Goal: Task Accomplishment & Management: Manage account settings

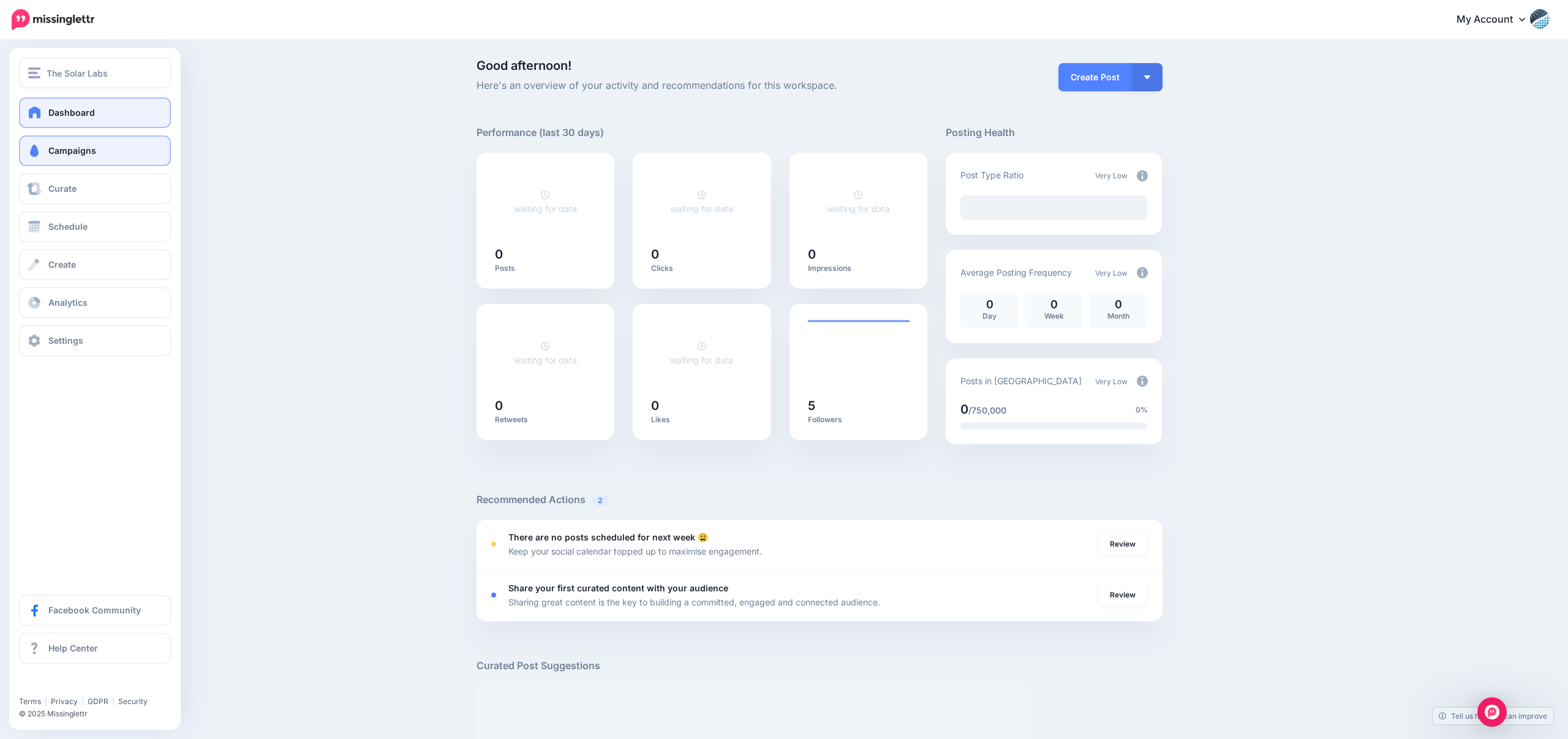
click at [73, 158] on link "Campaigns" at bounding box center [95, 151] width 152 height 31
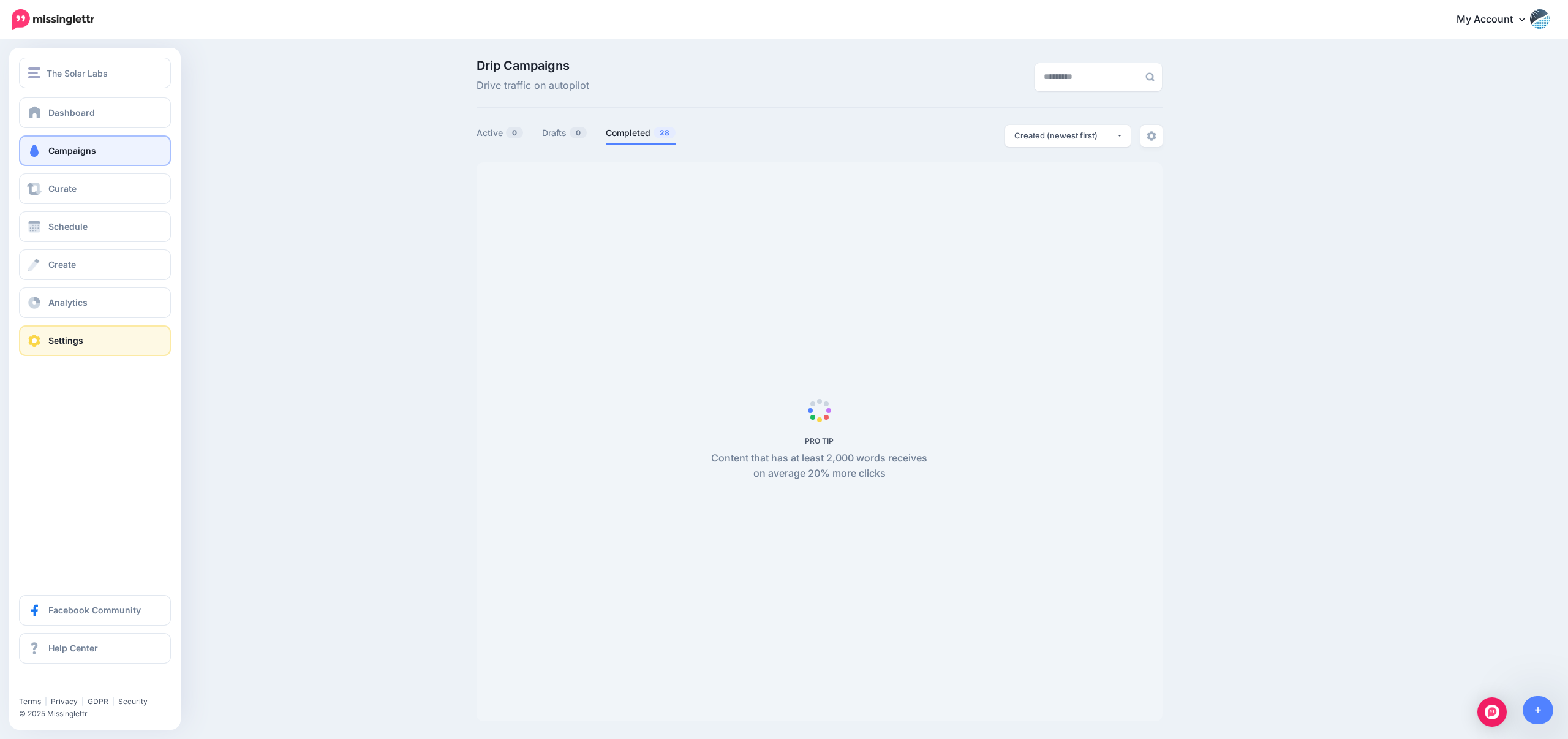
click at [61, 336] on span "Settings" at bounding box center [66, 340] width 35 height 10
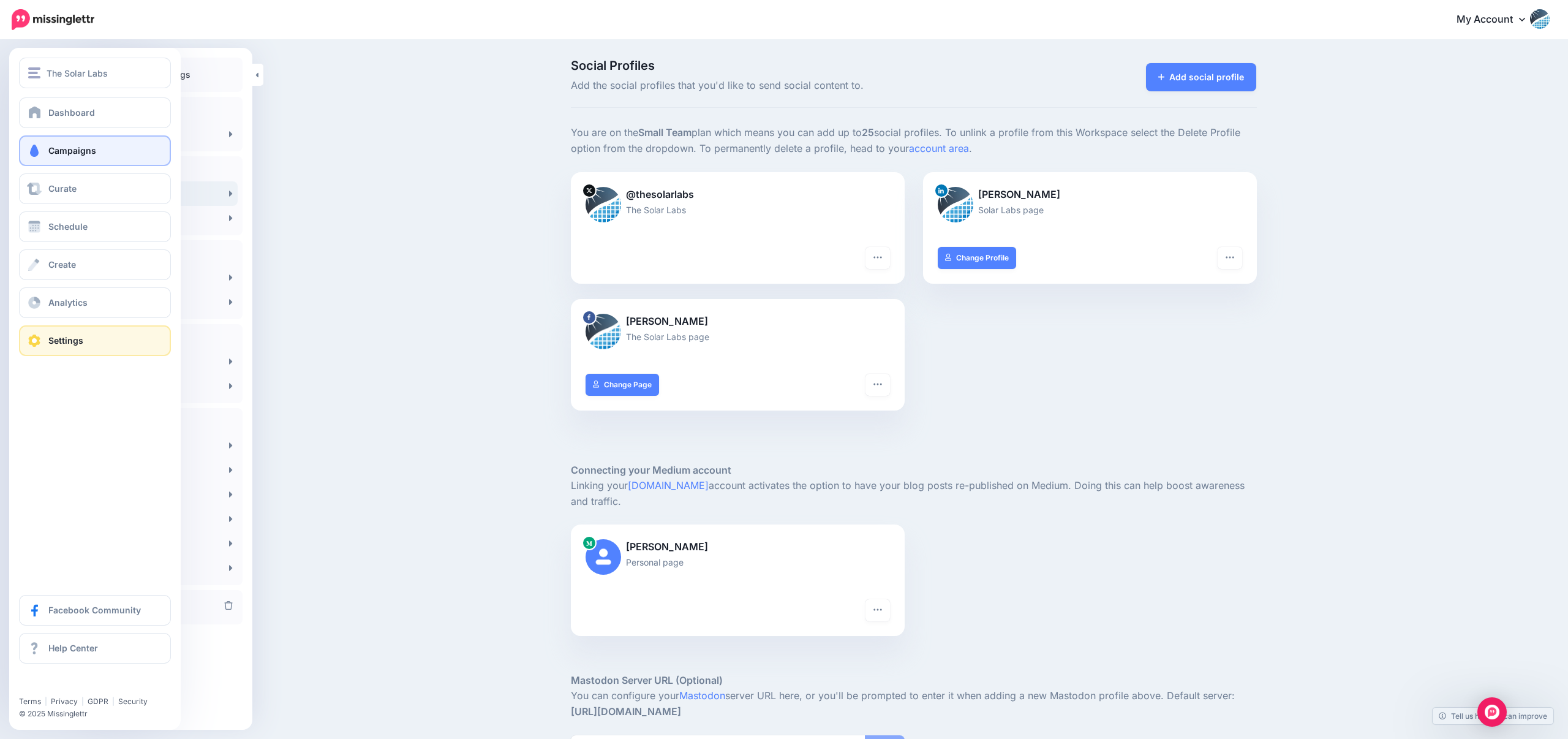
click at [101, 158] on link "Campaigns" at bounding box center [95, 151] width 152 height 31
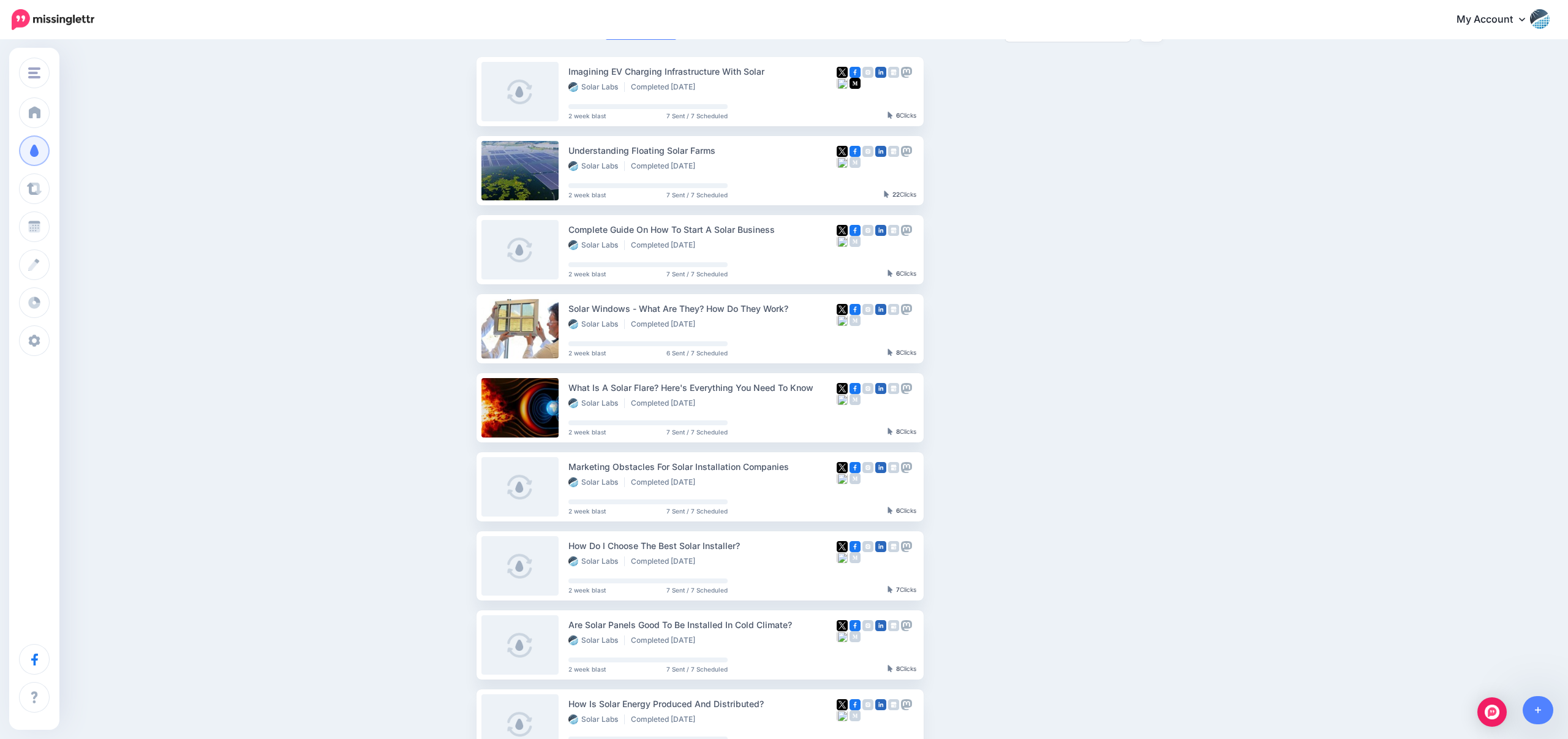
scroll to position [386, 0]
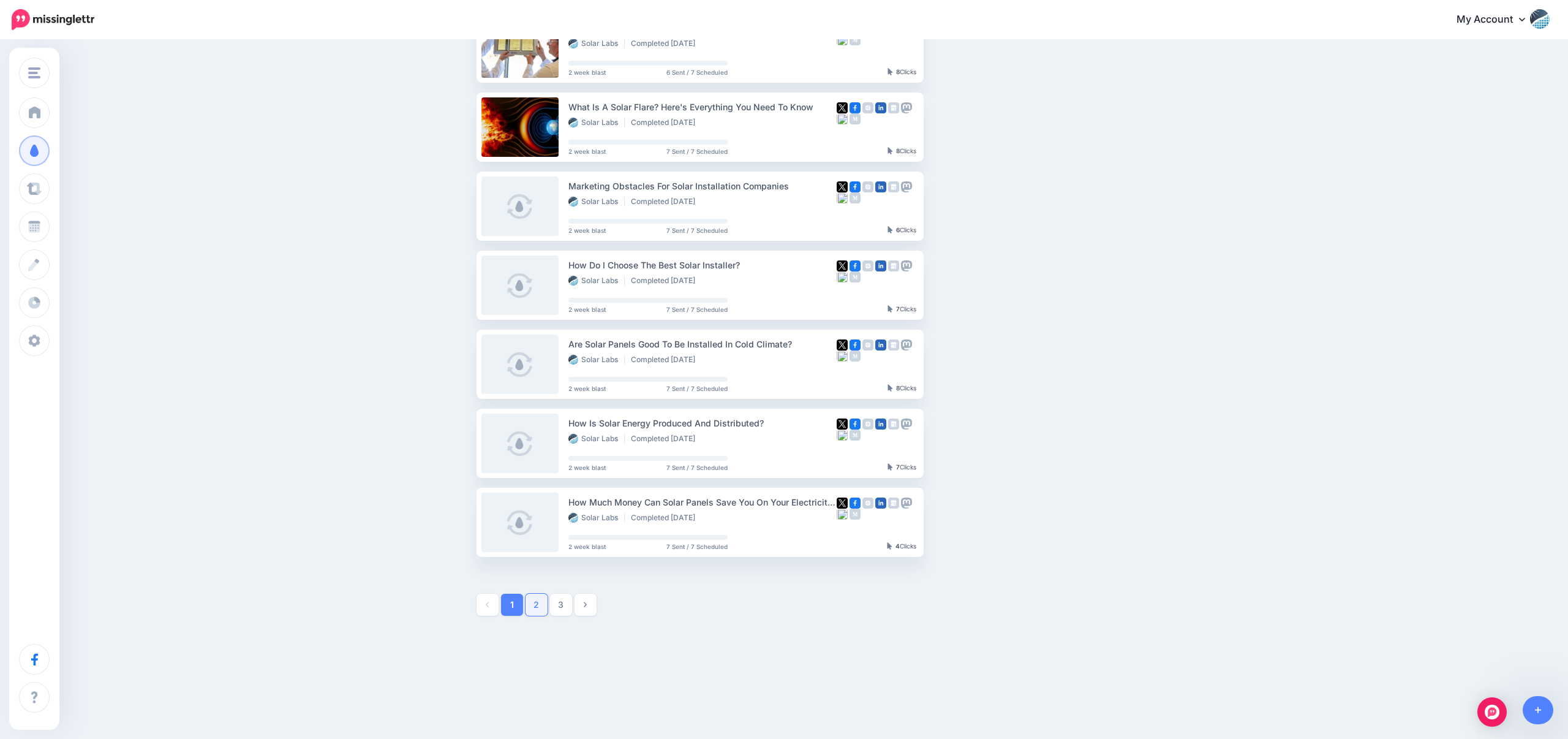
click at [539, 601] on link "2" at bounding box center [537, 604] width 22 height 22
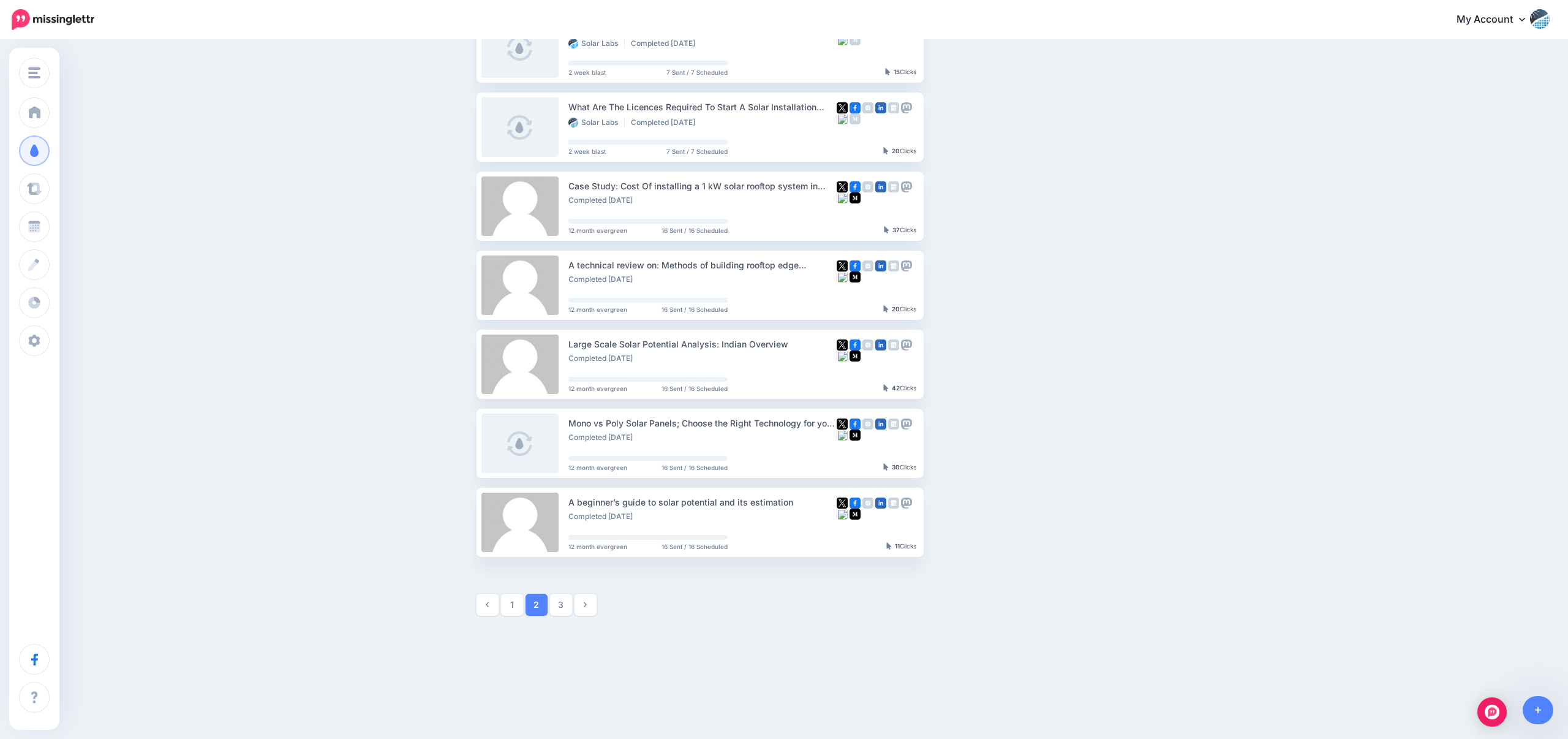
scroll to position [0, 0]
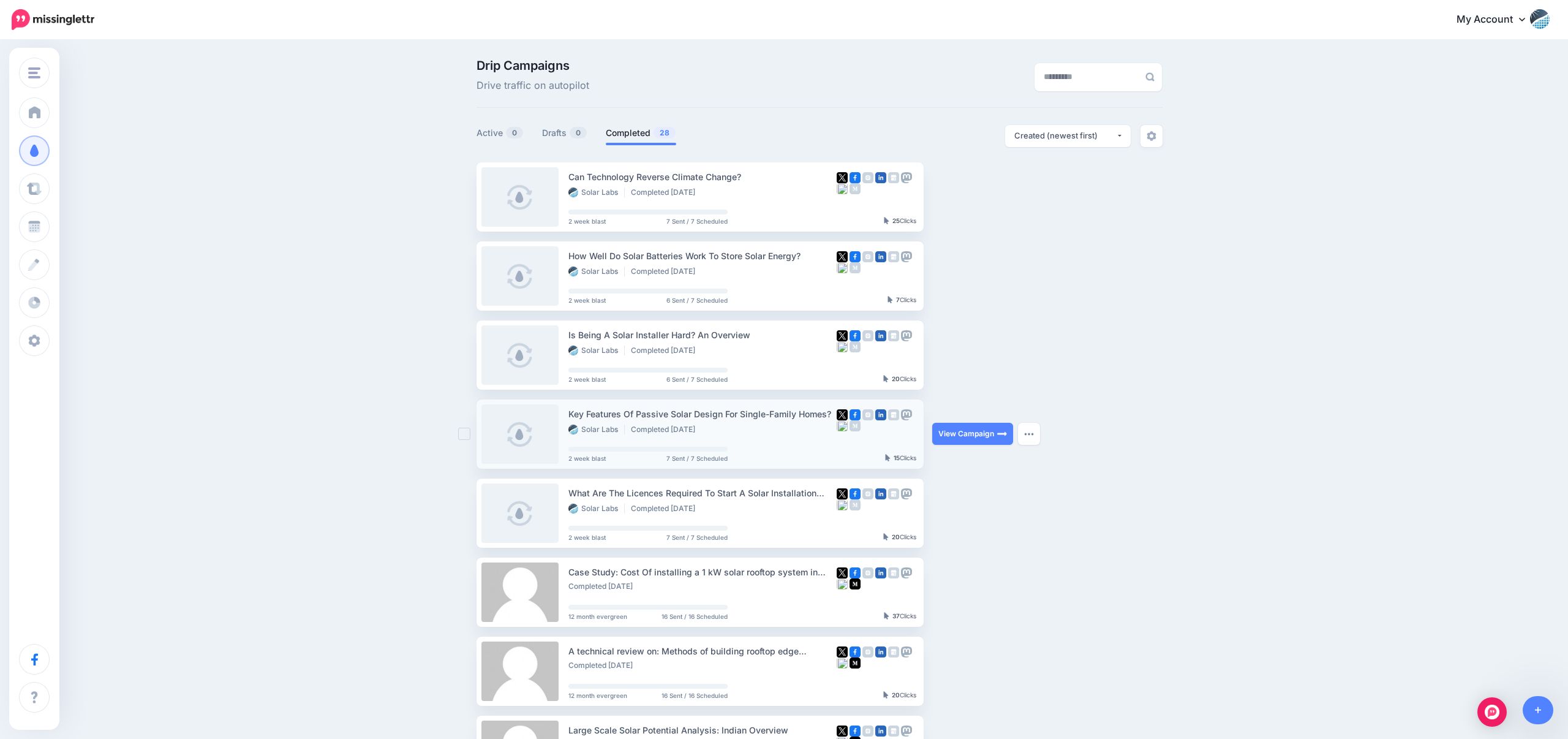
click at [777, 409] on div "Key Features Of Passive Solar Design For Single-Family Homes?" at bounding box center [702, 414] width 268 height 15
click at [533, 427] on link at bounding box center [520, 434] width 77 height 60
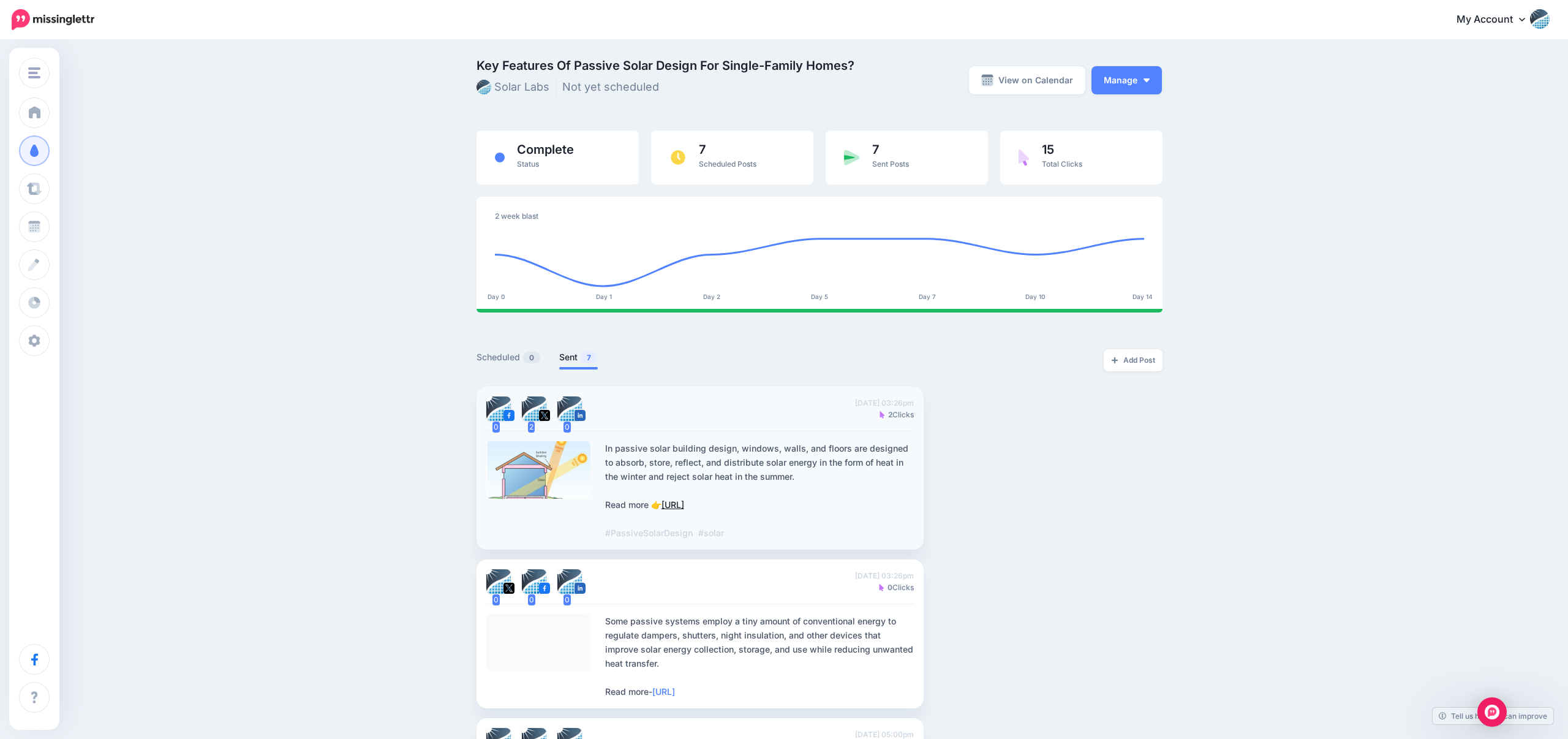
click at [685, 500] on link "[URL]" at bounding box center [673, 504] width 23 height 10
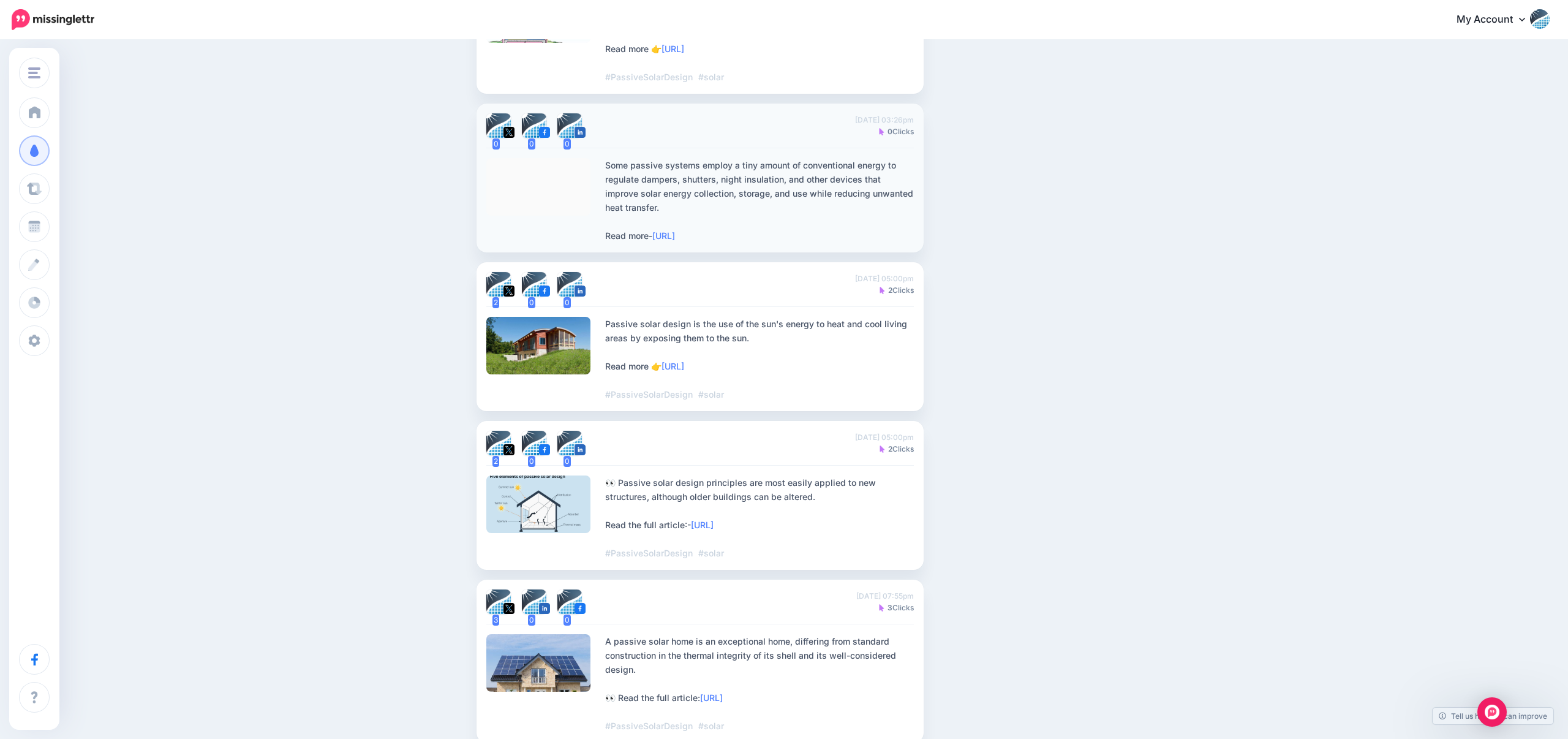
scroll to position [461, 0]
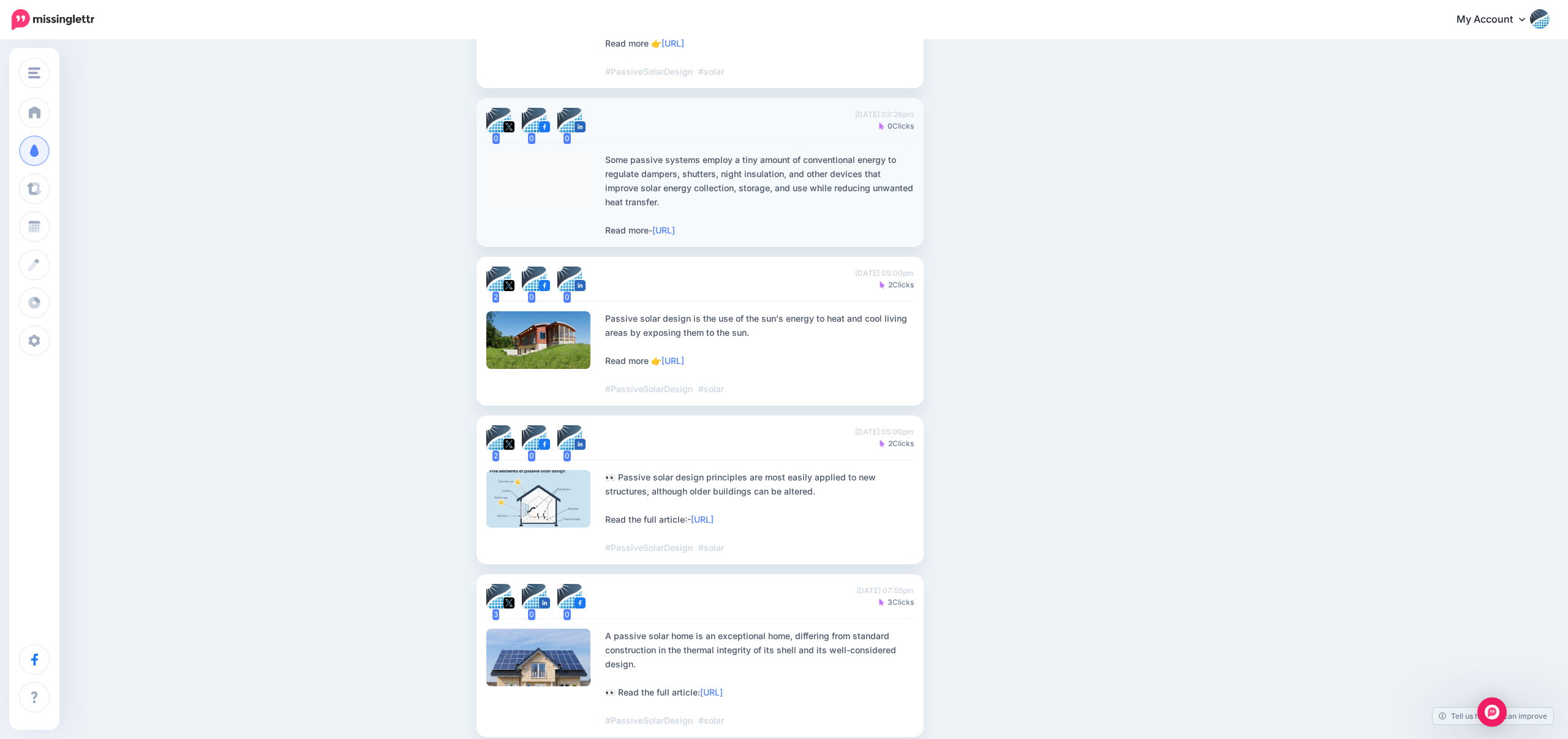
drag, startPoint x: 648, startPoint y: 154, endPoint x: 732, endPoint y: 195, distance: 93.5
click at [732, 195] on div "Some passive systems employ a tiny amount of conventional energy to regulate da…" at bounding box center [760, 195] width 309 height 84
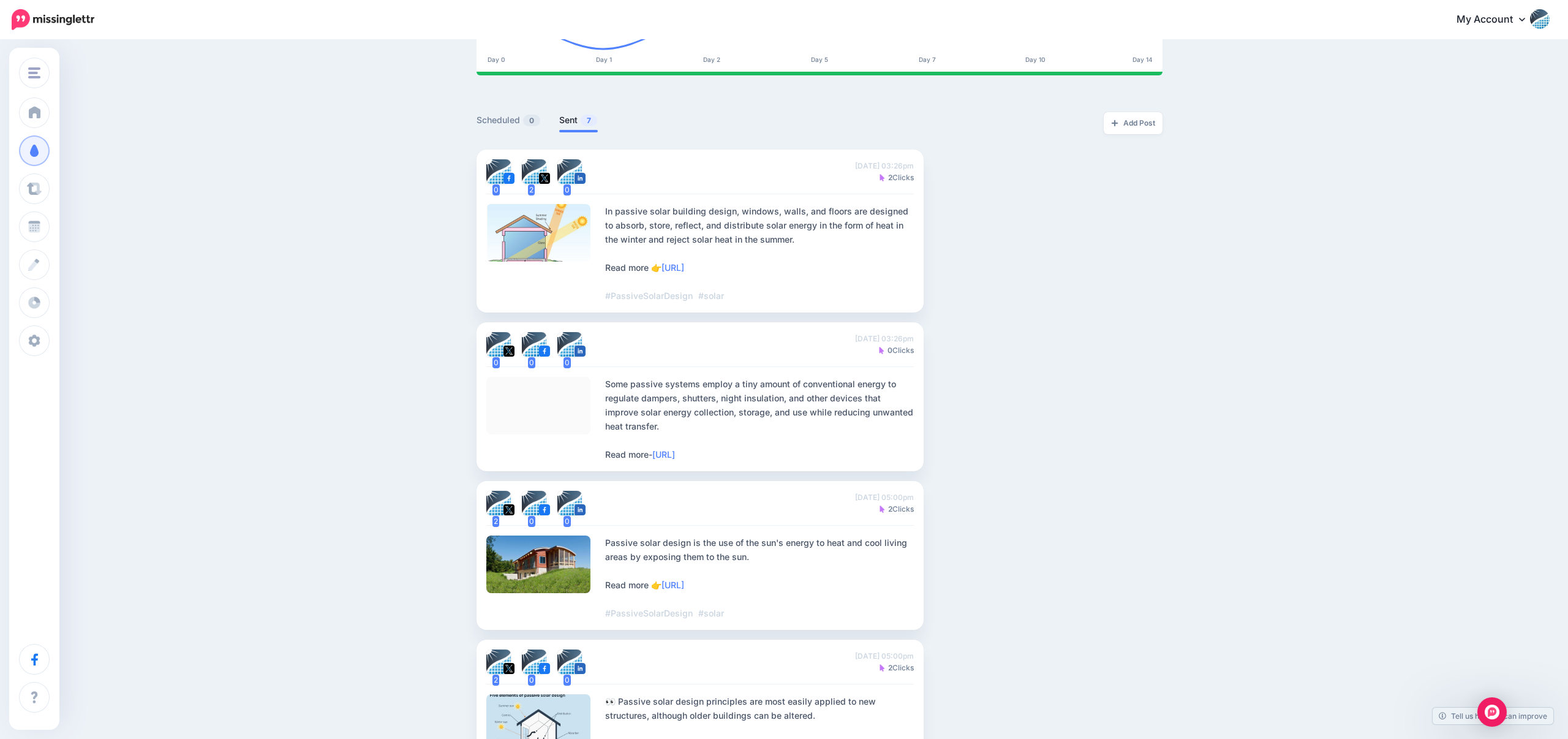
scroll to position [60, 0]
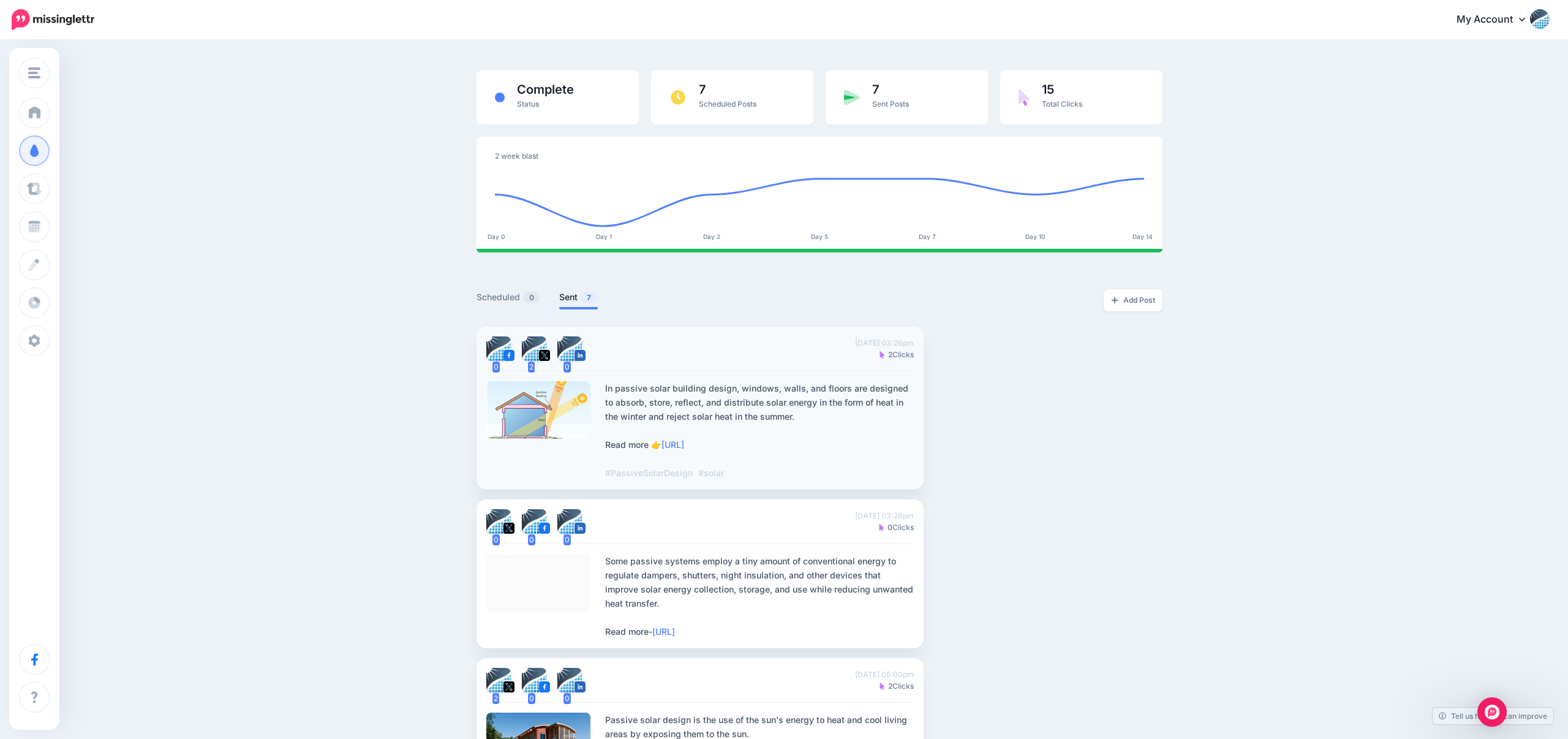
click at [740, 376] on li "0 2 0 Wed, June 8, 2022 03:26pm 2 Clicks In passive solar building design, wind…" at bounding box center [700, 408] width 447 height 163
click at [741, 404] on div "In passive solar building design, windows, walls, and floors are designed to ab…" at bounding box center [760, 430] width 309 height 99
click at [1131, 299] on link "Add Post" at bounding box center [1133, 300] width 59 height 22
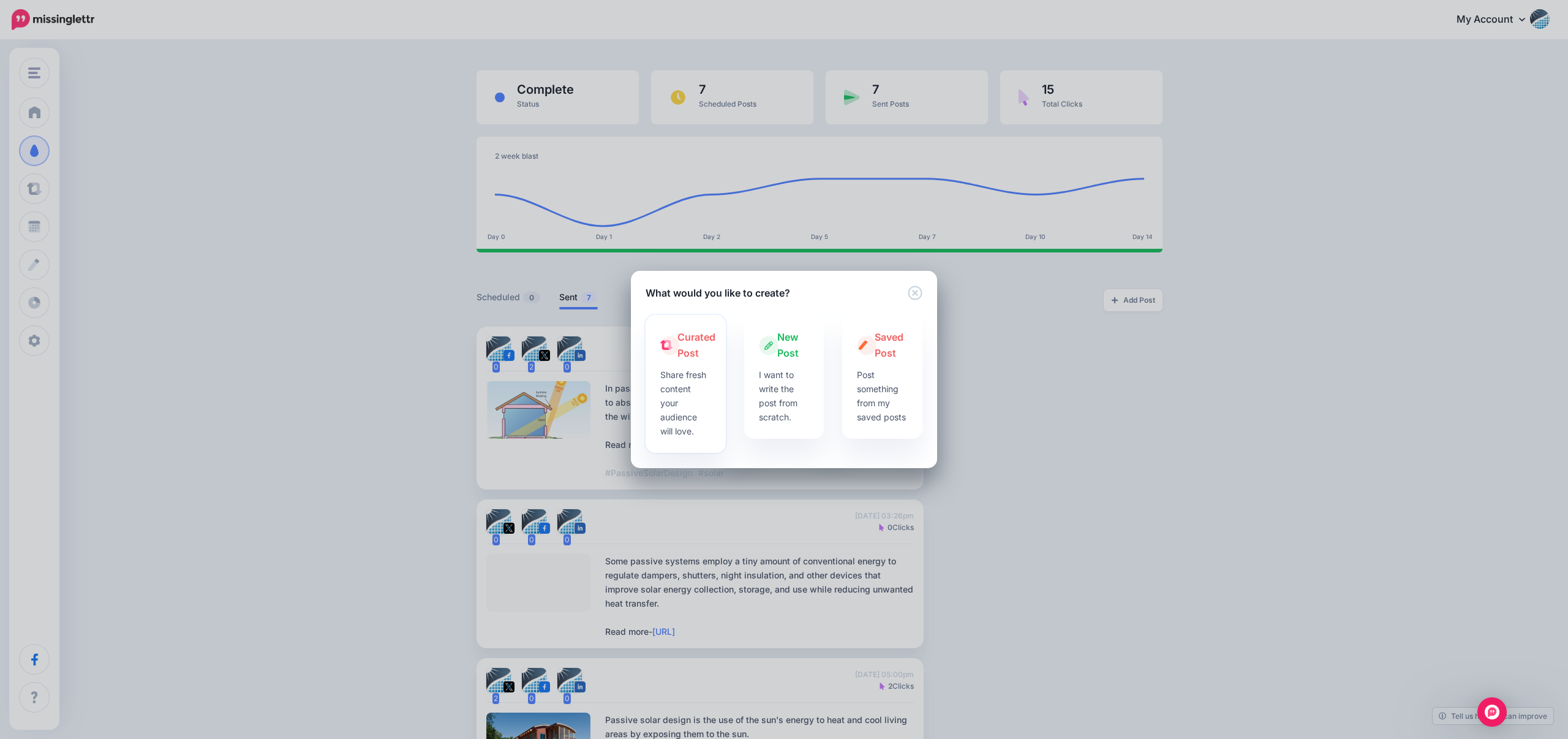
click at [688, 391] on p "Share fresh content your audience will love." at bounding box center [686, 403] width 51 height 71
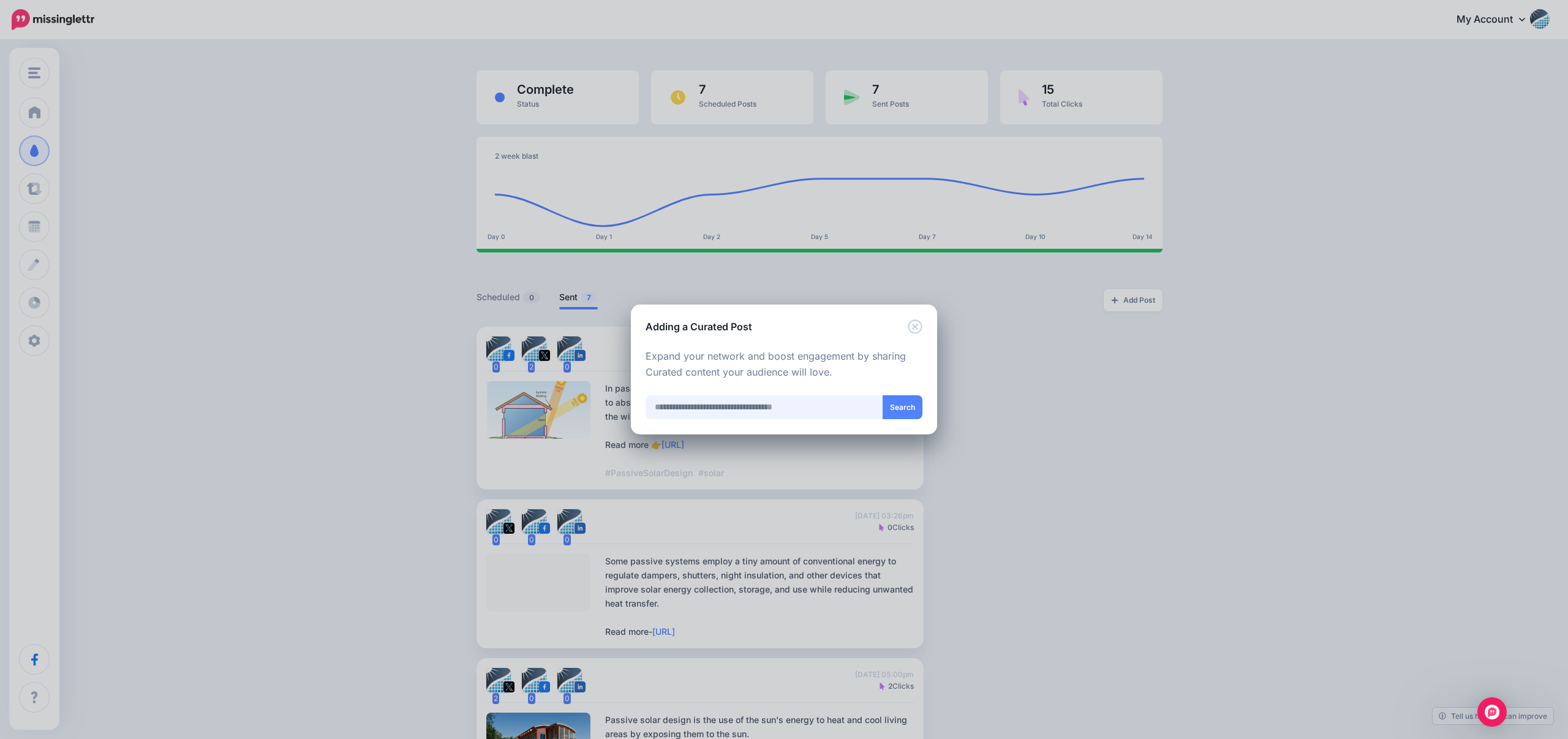
click at [836, 411] on input "text" at bounding box center [764, 407] width 237 height 24
type input "*****"
click at [902, 410] on button "Search" at bounding box center [902, 407] width 40 height 24
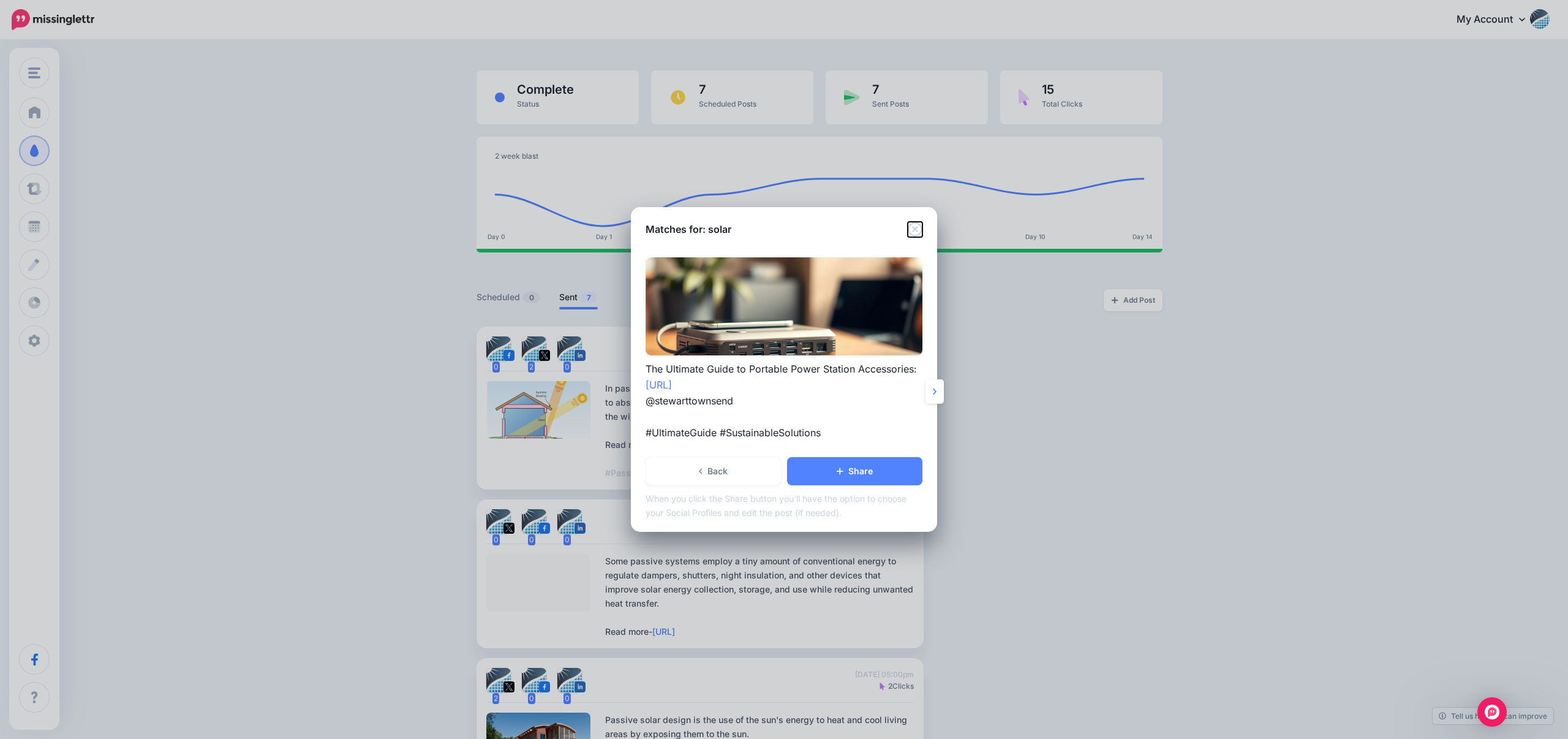
click at [917, 231] on icon "Close" at bounding box center [915, 230] width 15 height 15
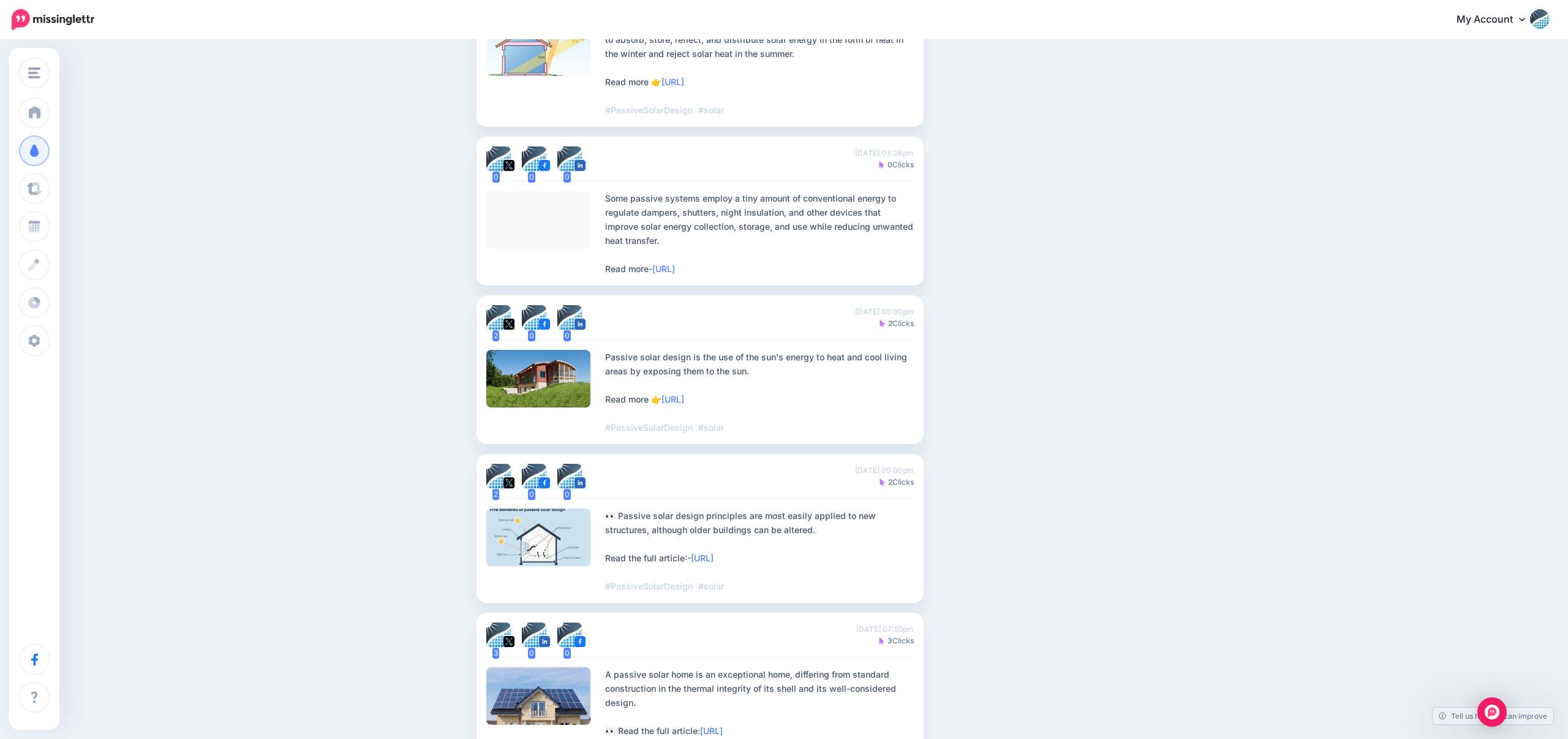
scroll to position [465, 0]
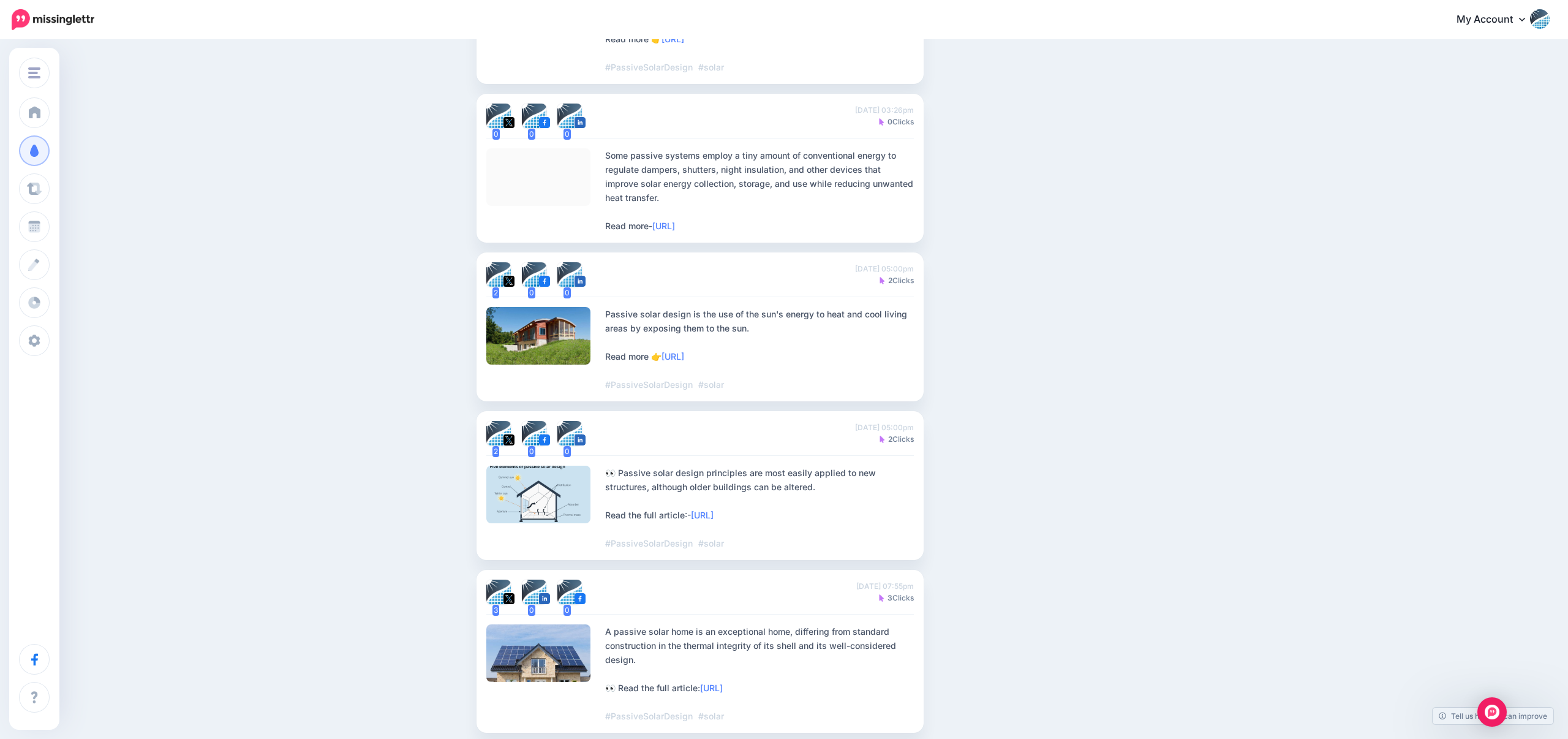
click at [61, 27] on img at bounding box center [53, 20] width 83 height 20
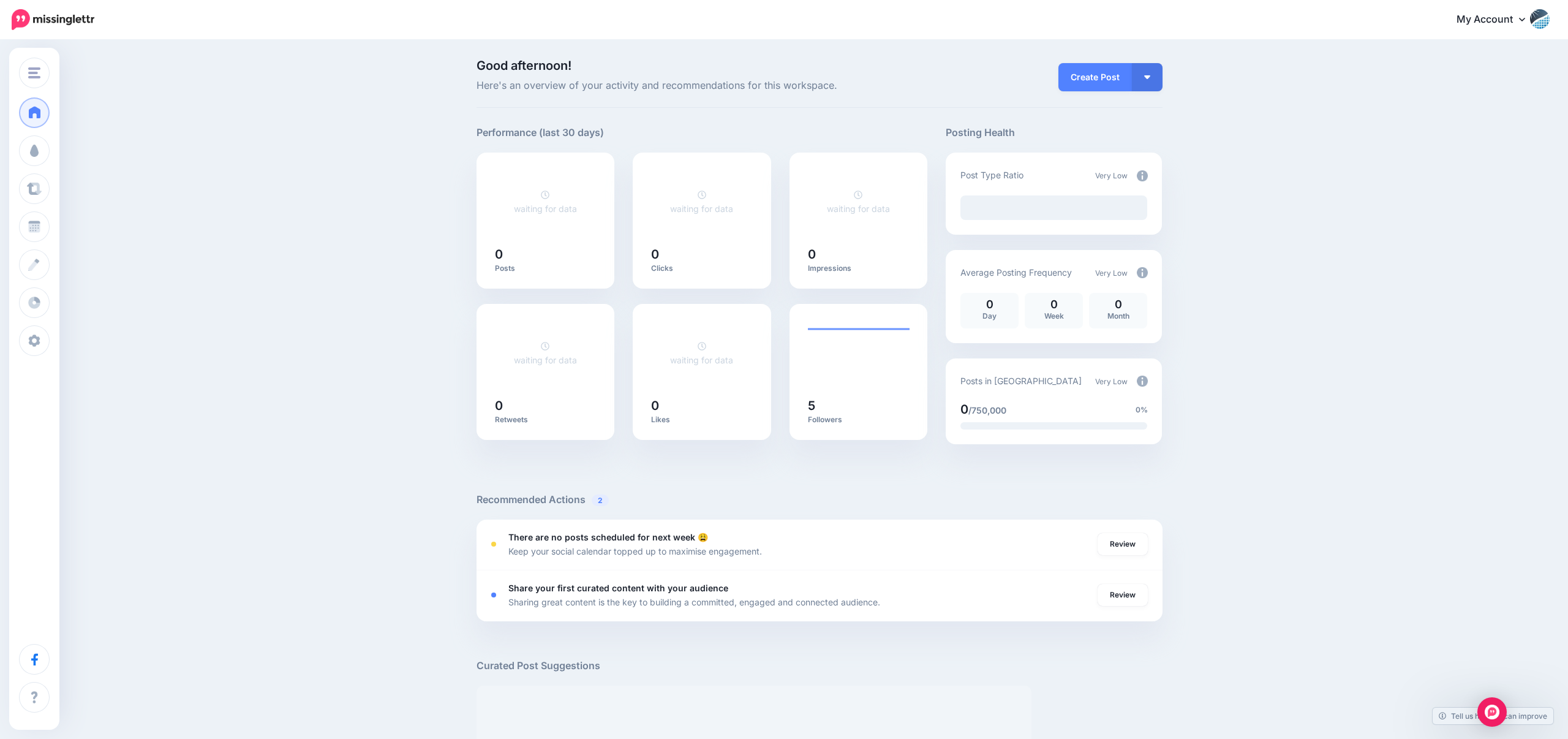
click at [1518, 23] on link "My Account" at bounding box center [1496, 20] width 105 height 30
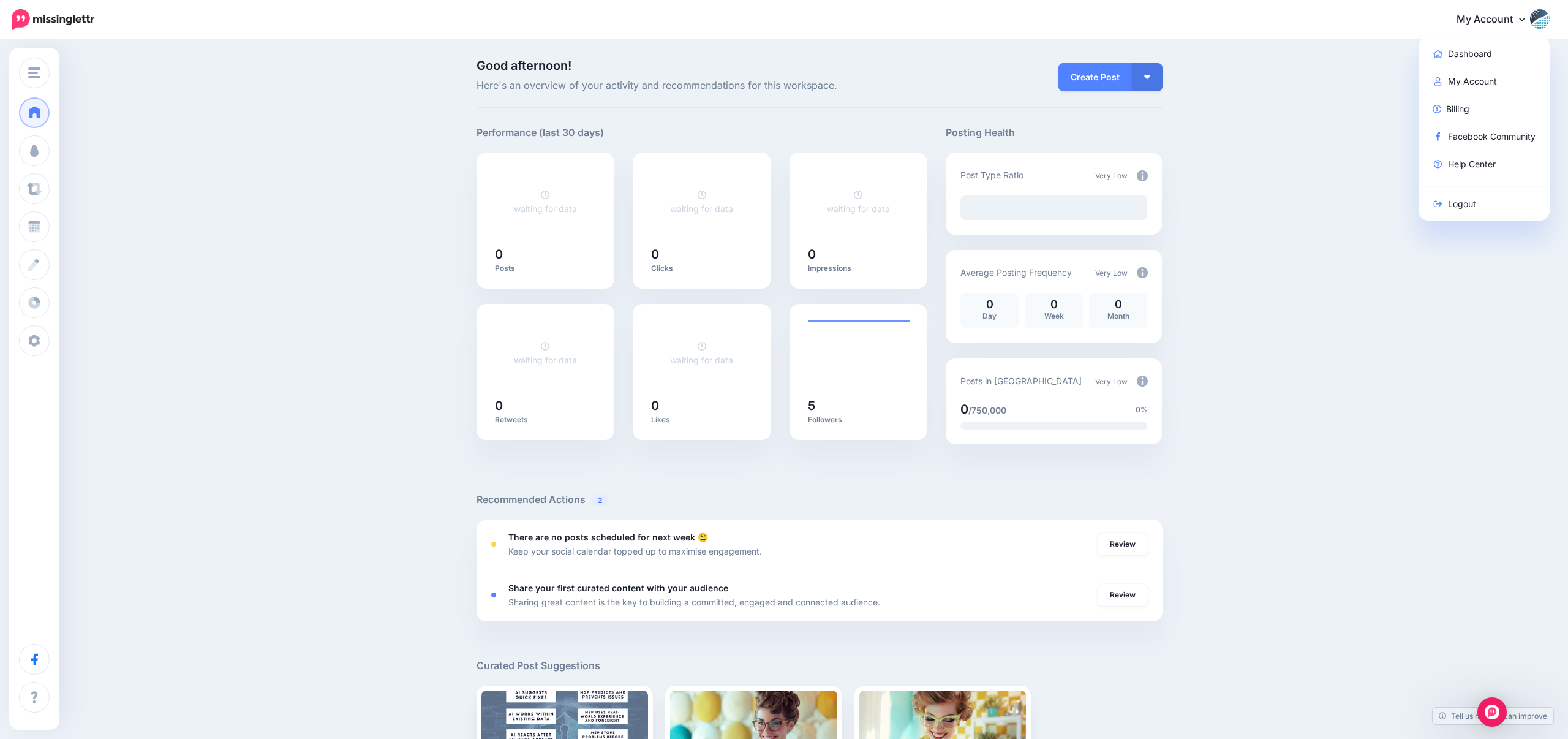
click at [1288, 109] on div "Good afternoon! Here's an overview of your activity and recommendations for thi…" at bounding box center [784, 513] width 1568 height 945
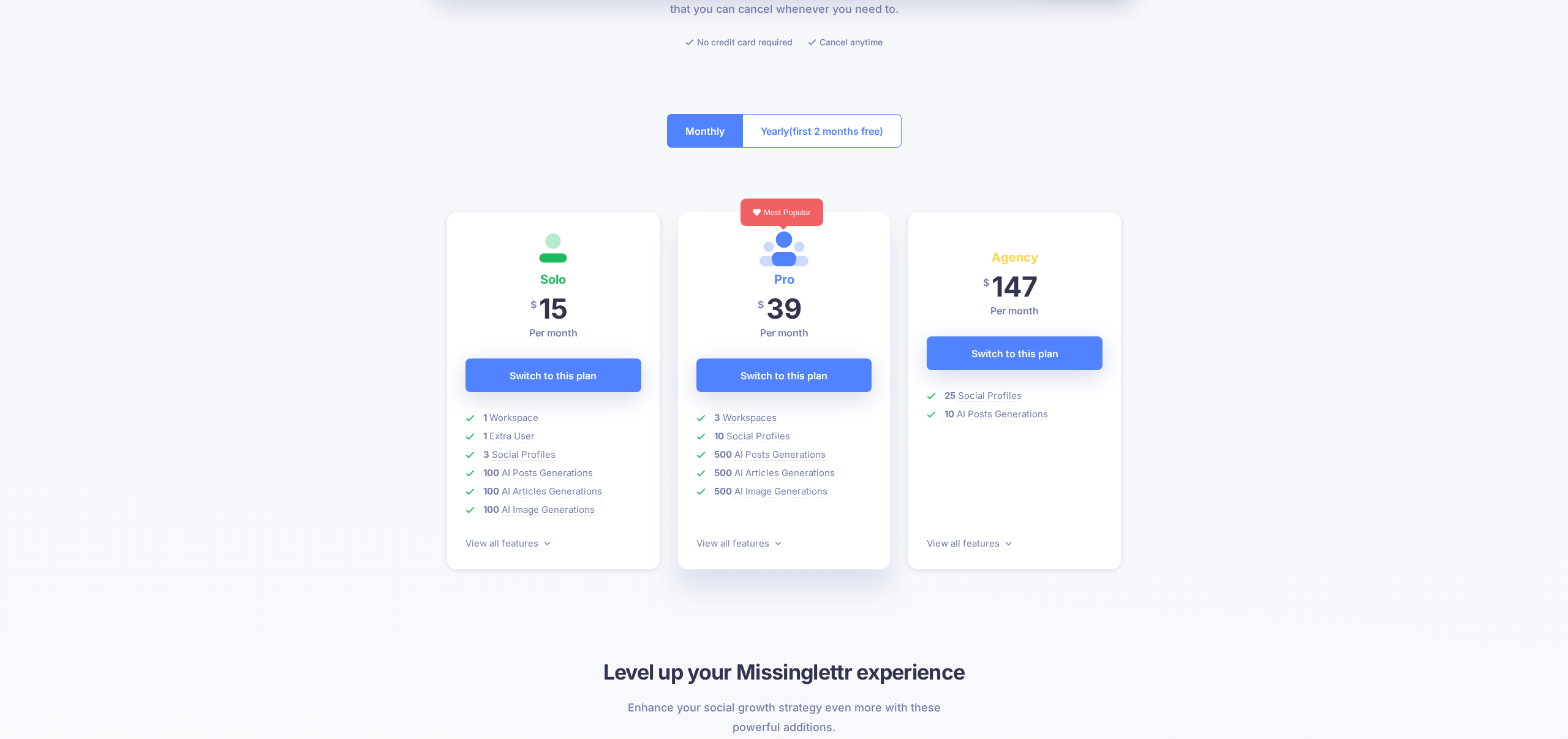
scroll to position [251, 0]
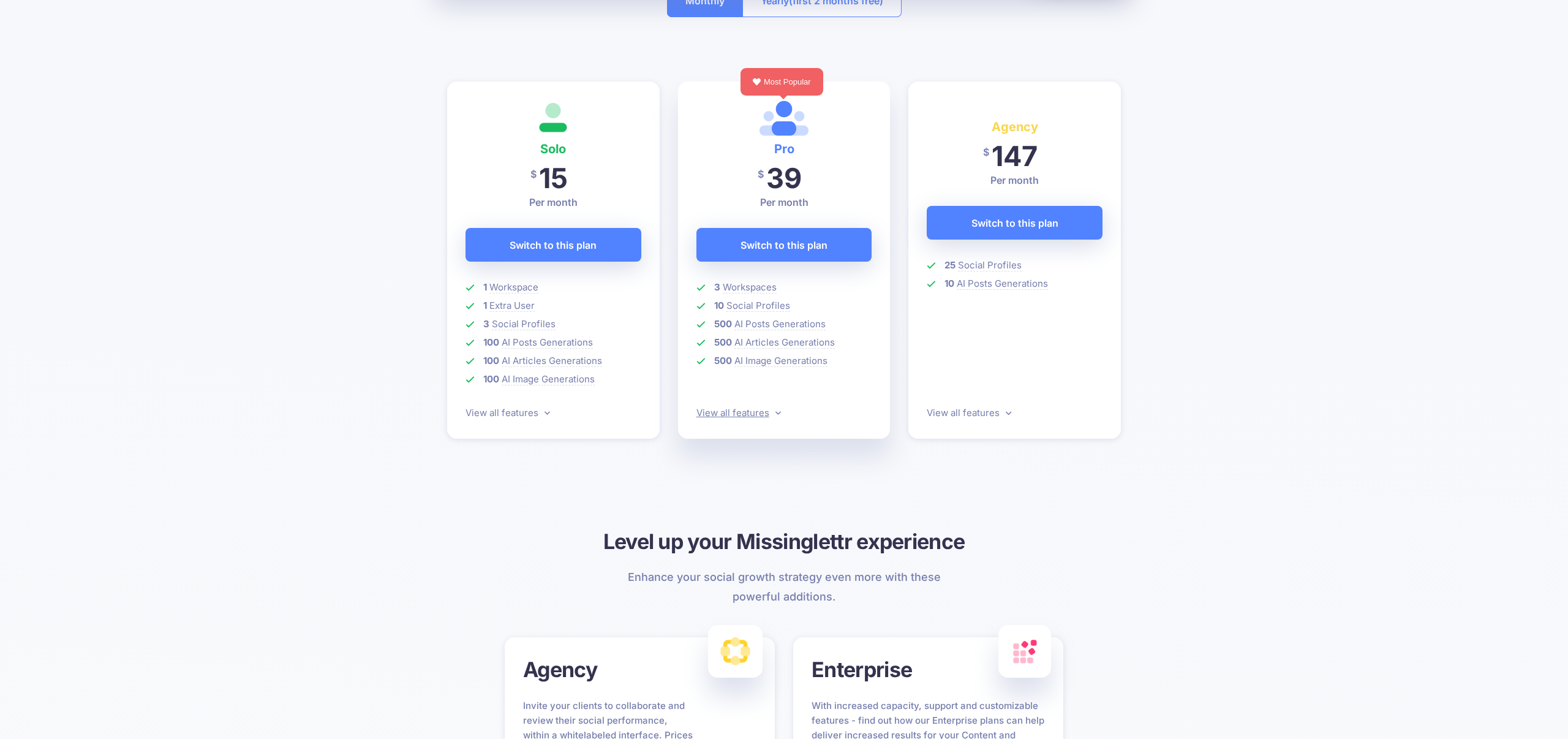
click at [752, 412] on link "View all features" at bounding box center [738, 413] width 85 height 12
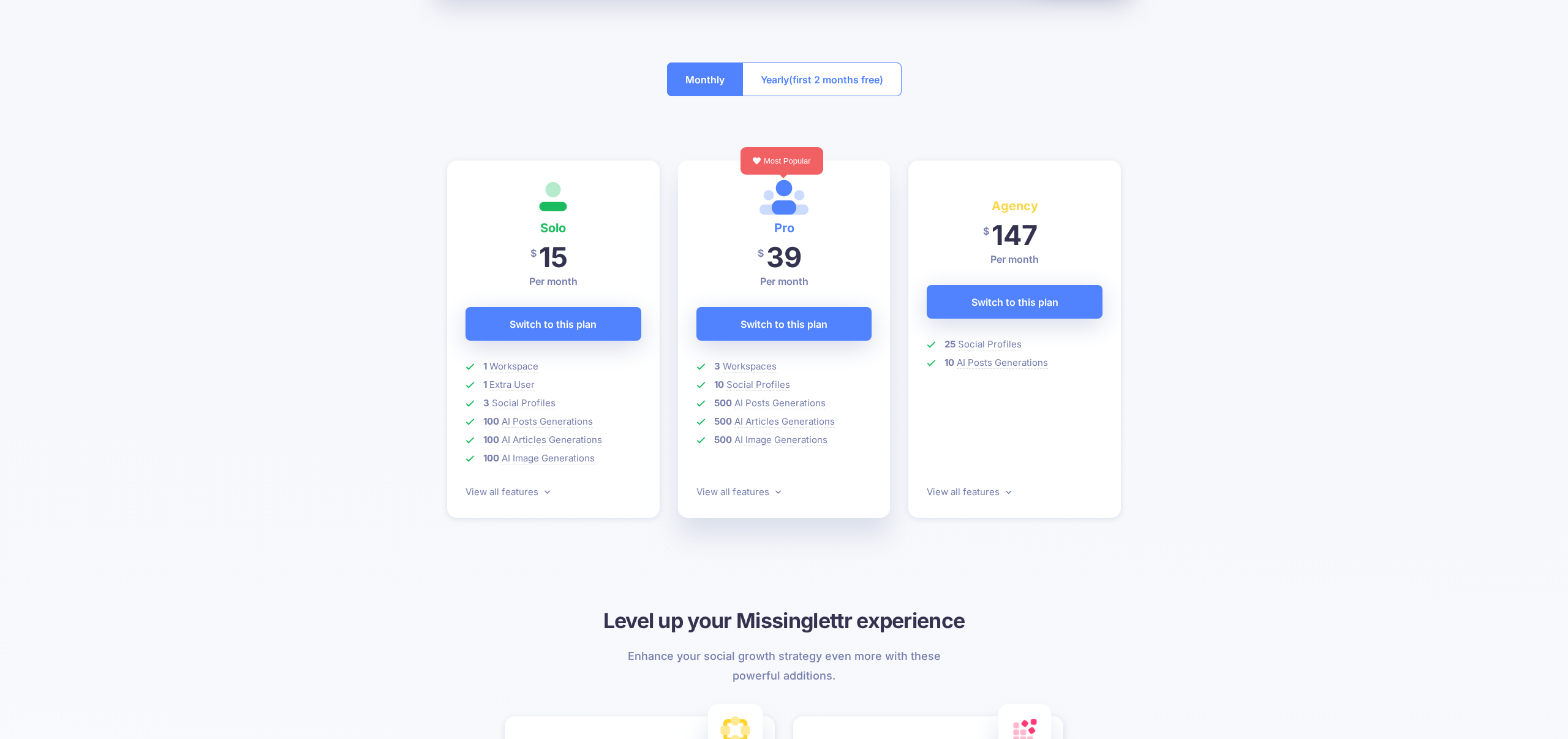
scroll to position [0, 0]
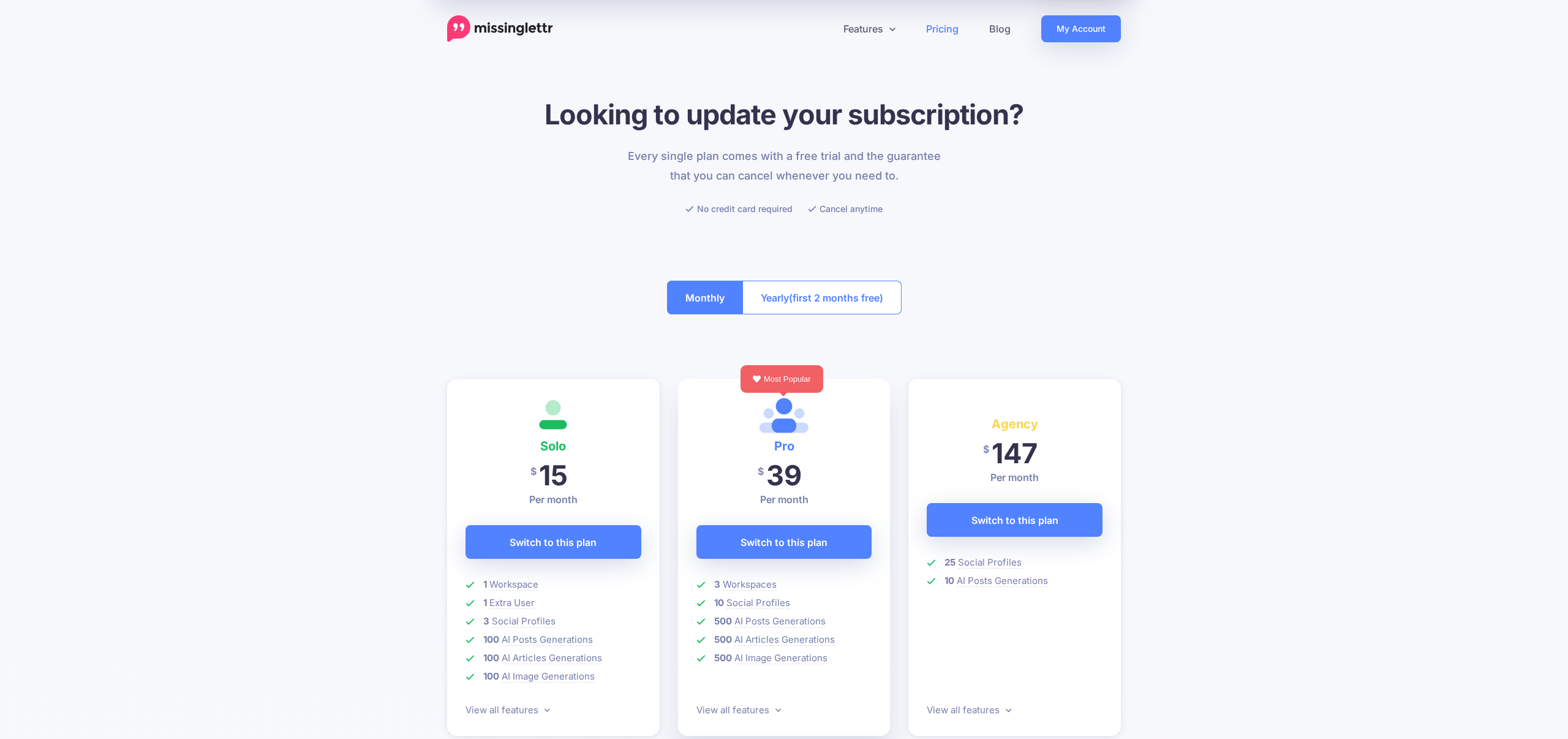
click at [528, 29] on img at bounding box center [500, 29] width 106 height 27
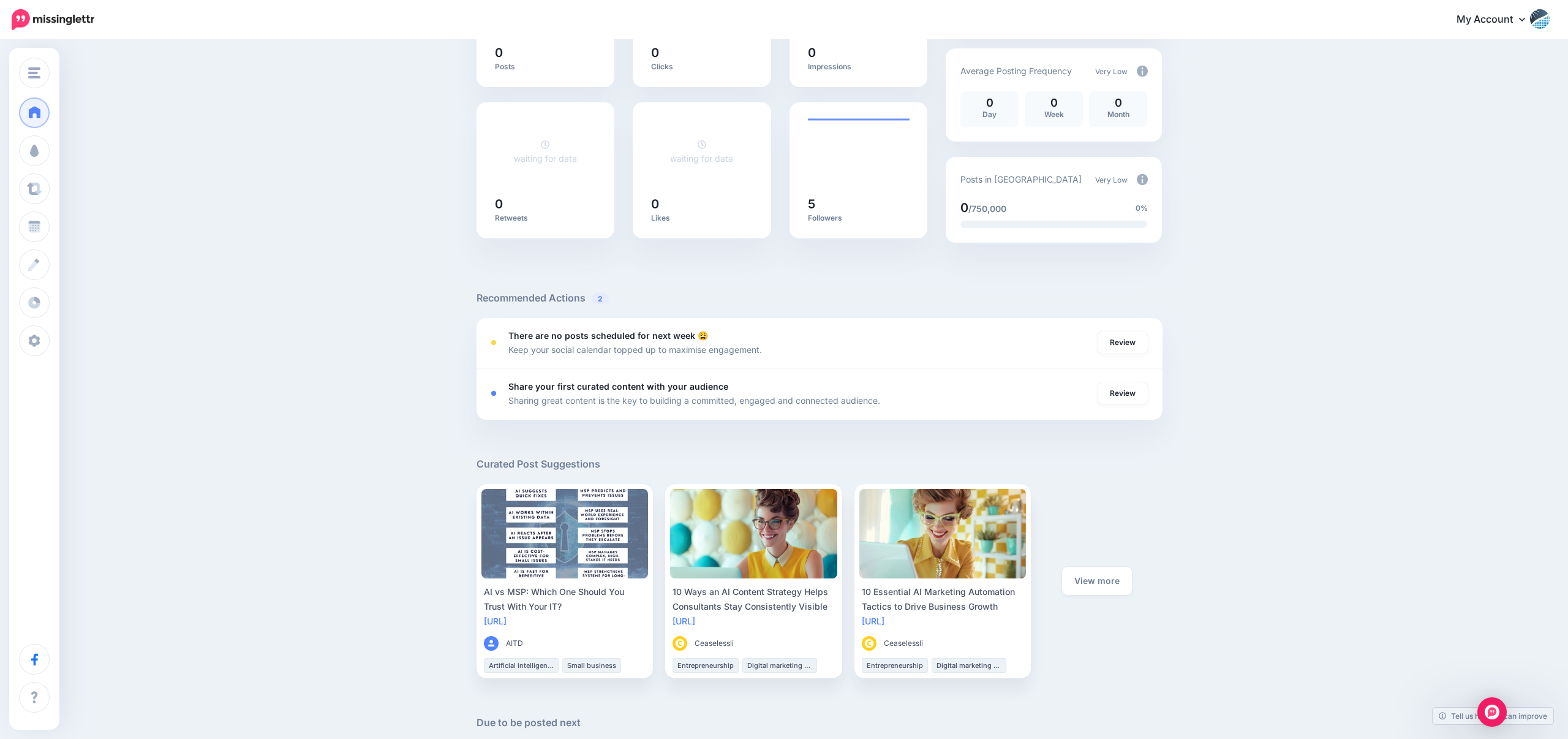
scroll to position [342, 0]
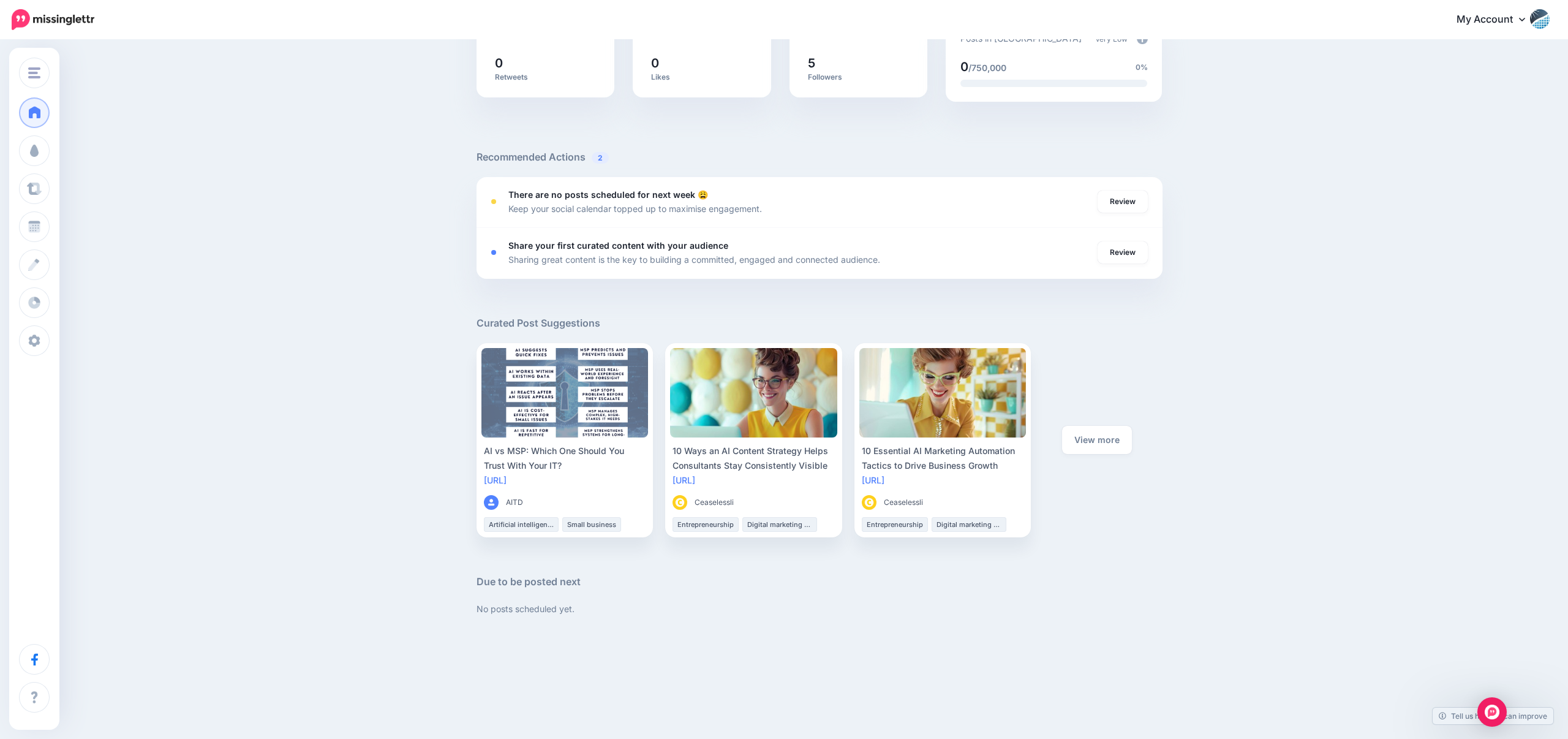
click at [1052, 317] on h5 "Curated Post Suggestions" at bounding box center [819, 323] width 686 height 15
drag, startPoint x: 507, startPoint y: 329, endPoint x: 555, endPoint y: 329, distance: 48.0
click at [555, 329] on h5 "Curated Post Suggestions" at bounding box center [819, 323] width 686 height 15
click at [299, 509] on div "Good afternoon! Here's an overview of your activity and recommendations for thi…" at bounding box center [784, 171] width 1568 height 945
click at [1099, 436] on link "View more" at bounding box center [1098, 439] width 70 height 28
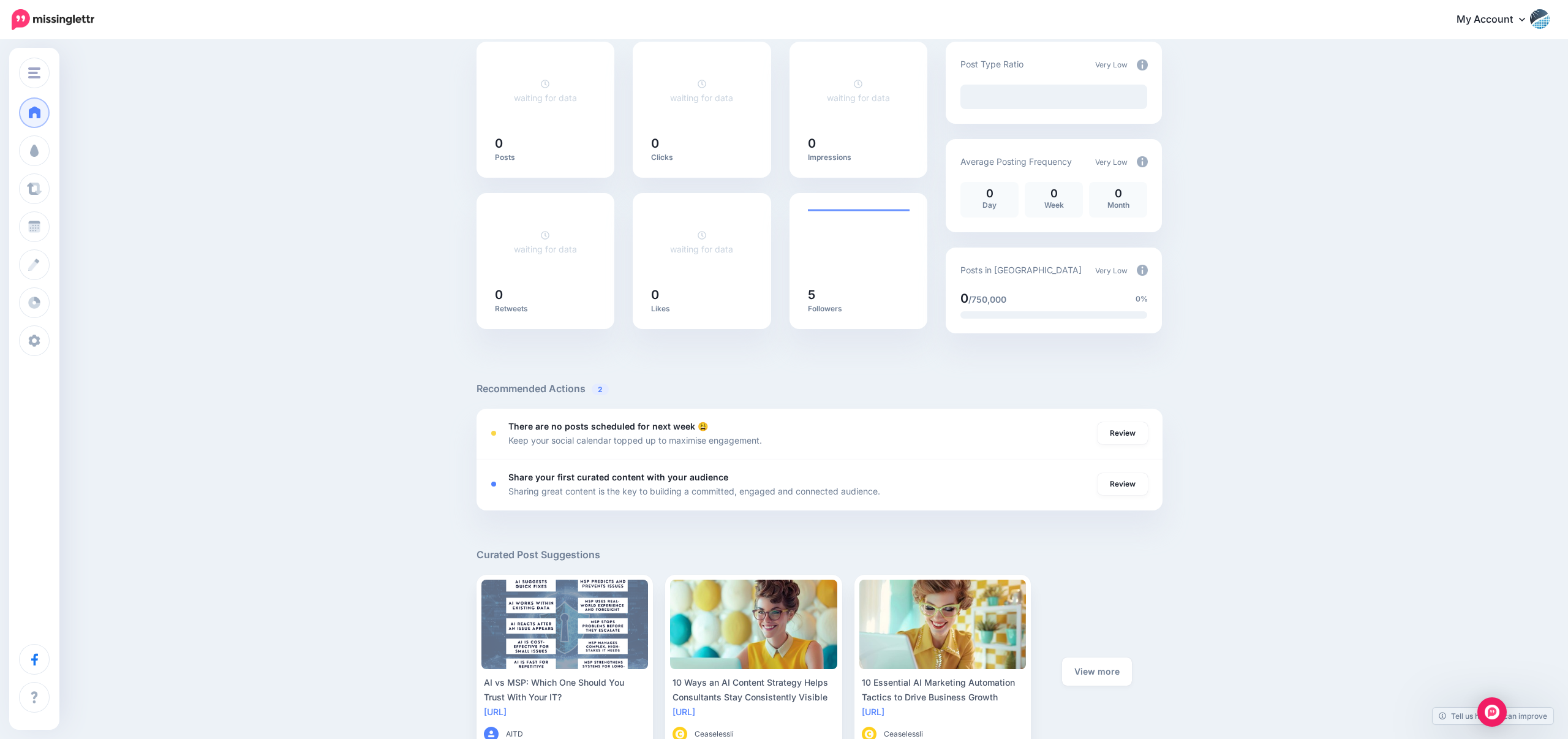
scroll to position [0, 0]
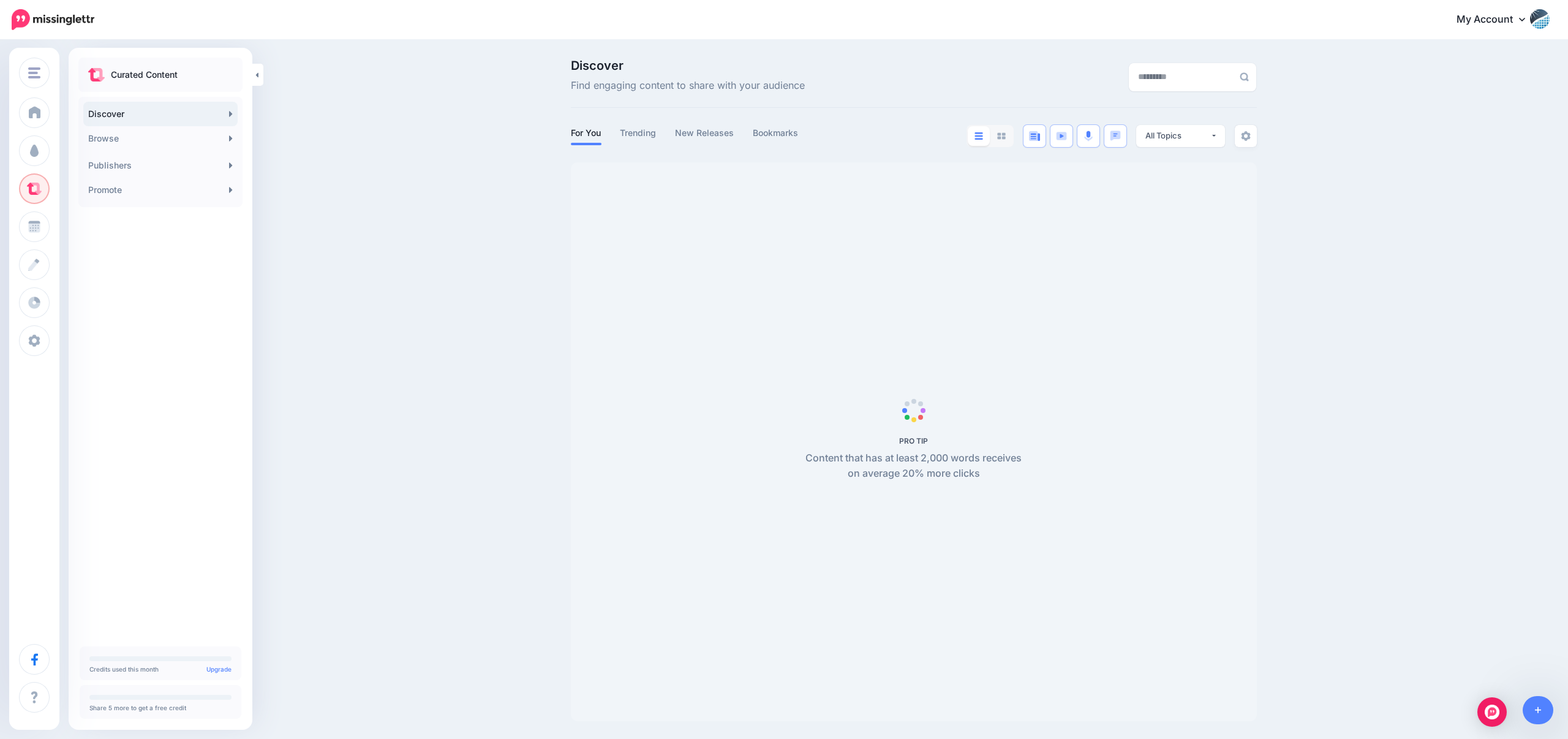
click at [1502, 26] on link "My Account" at bounding box center [1496, 20] width 105 height 30
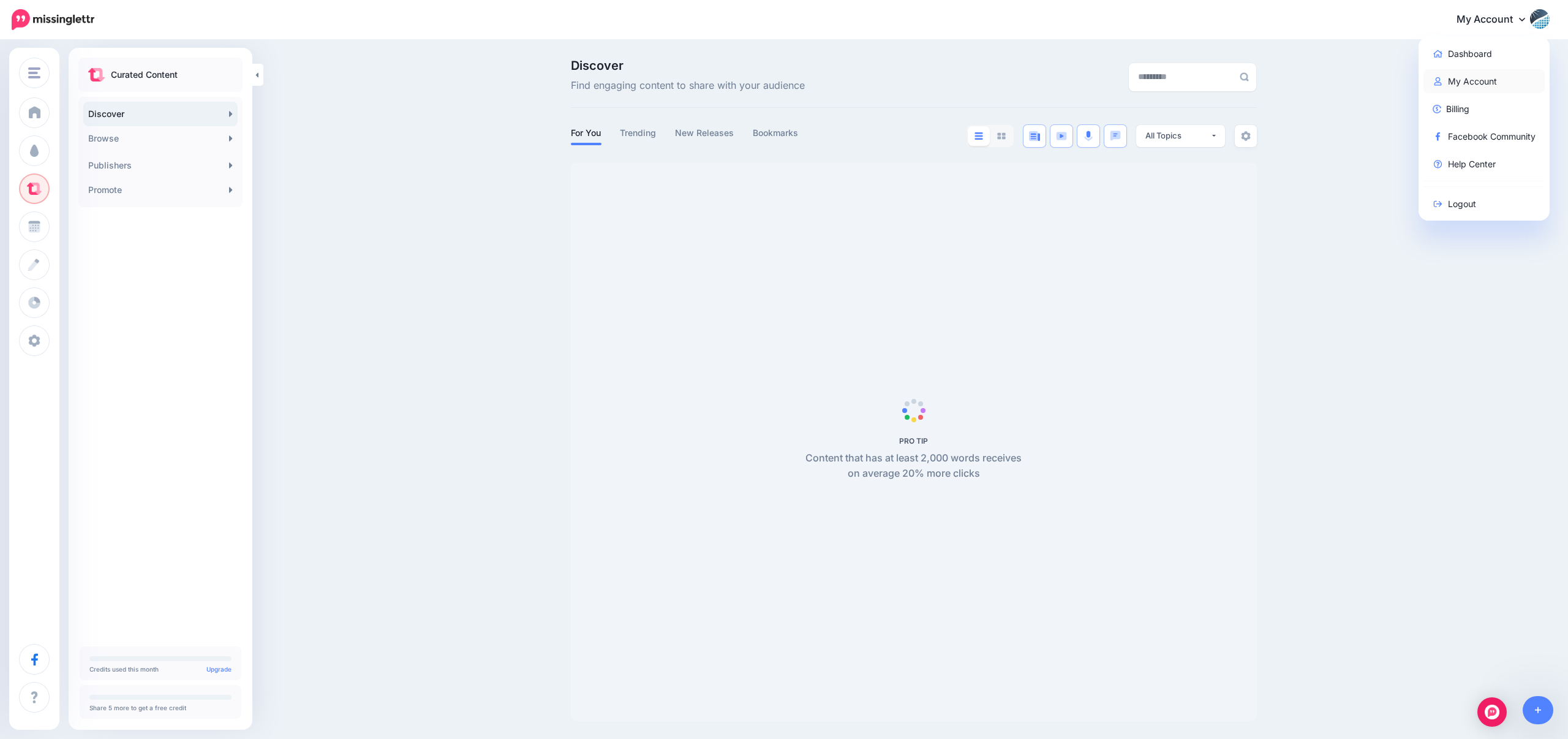
click at [1449, 85] on link "My Account" at bounding box center [1484, 81] width 122 height 24
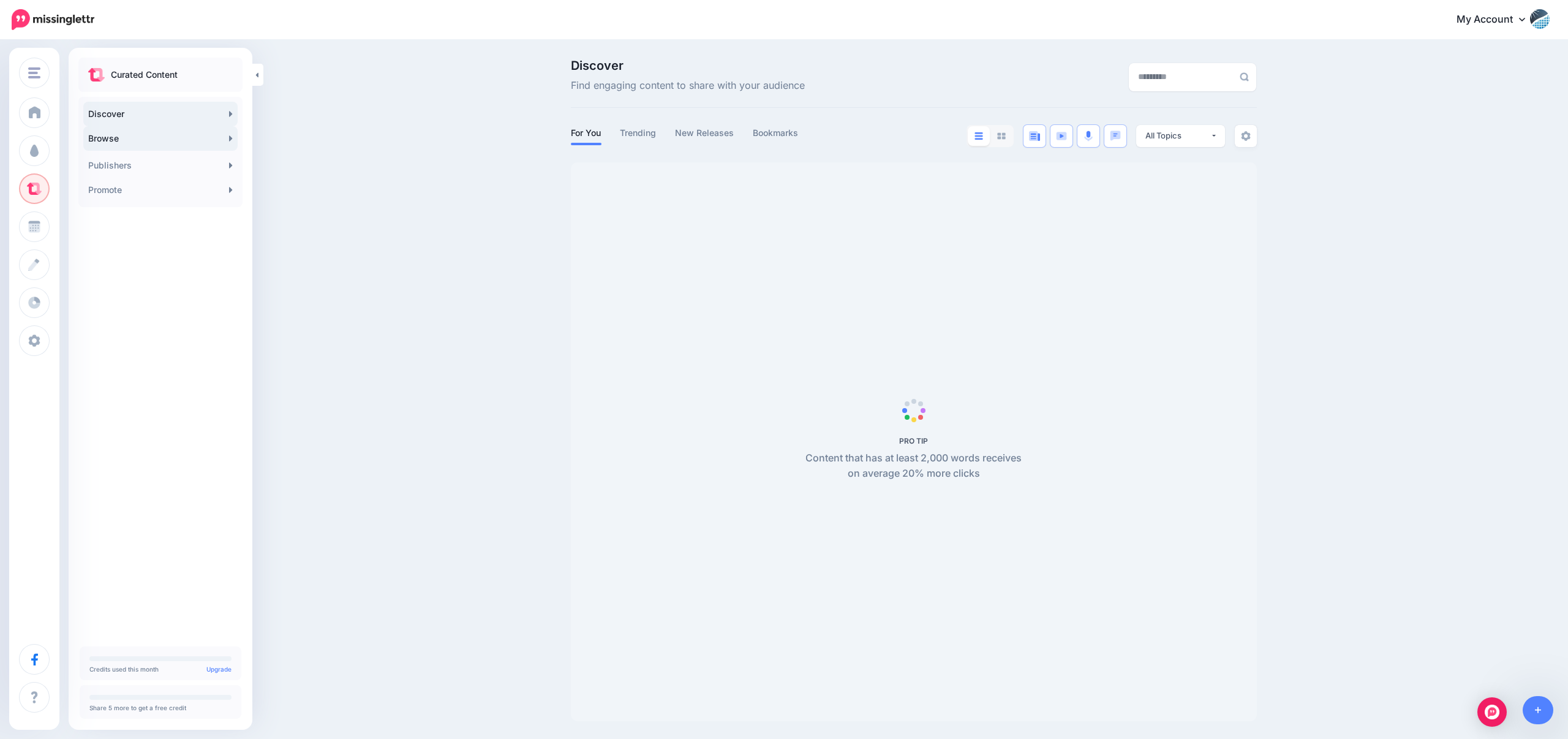
click at [185, 140] on link "Browse" at bounding box center [160, 138] width 154 height 25
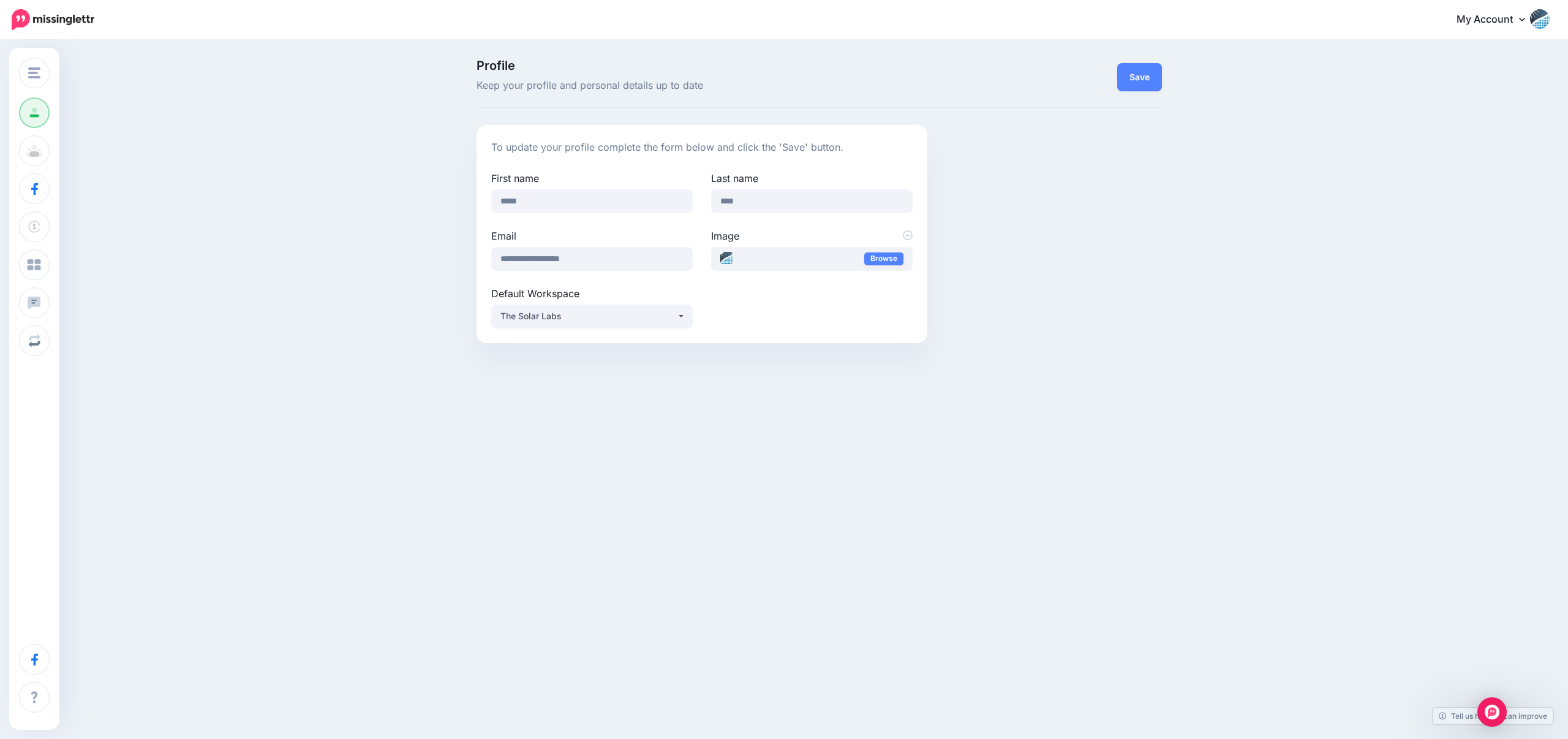
click at [303, 509] on div "Change Workspace The Solar Labs Add Workspace Profile Team Social Accounts Bill…" at bounding box center [784, 370] width 1568 height 739
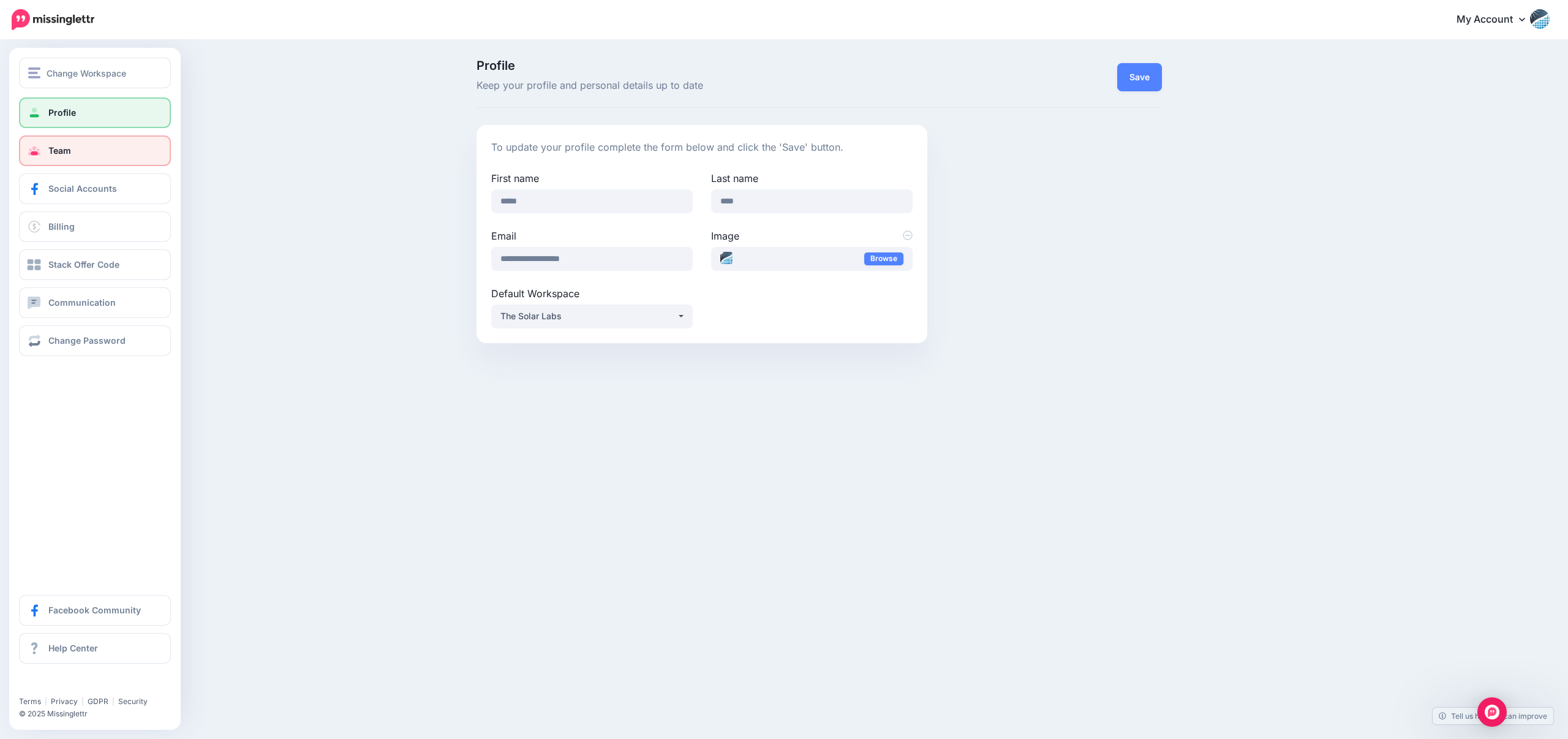
click at [90, 148] on link "Team" at bounding box center [95, 151] width 152 height 31
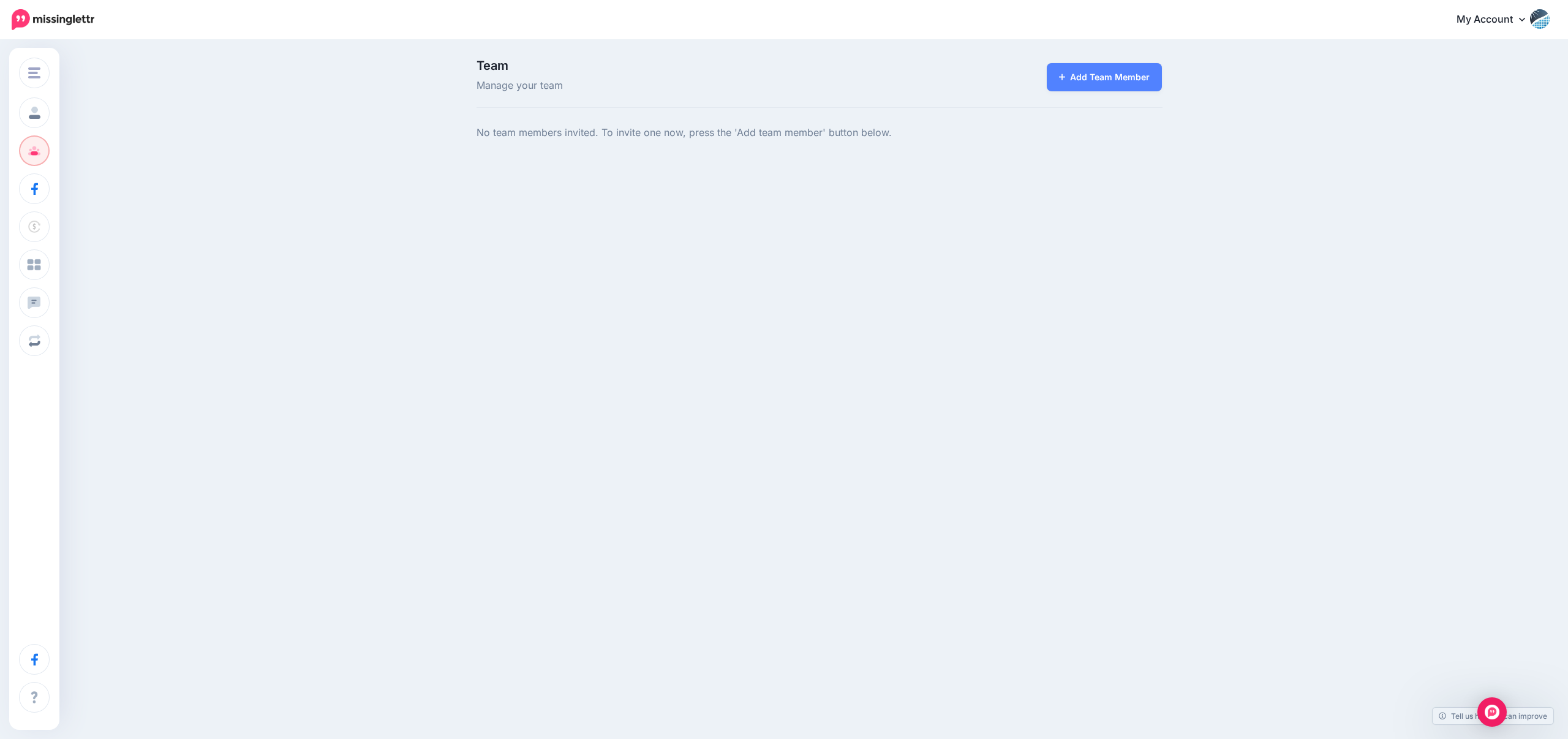
click at [1522, 23] on icon at bounding box center [1522, 19] width 6 height 9
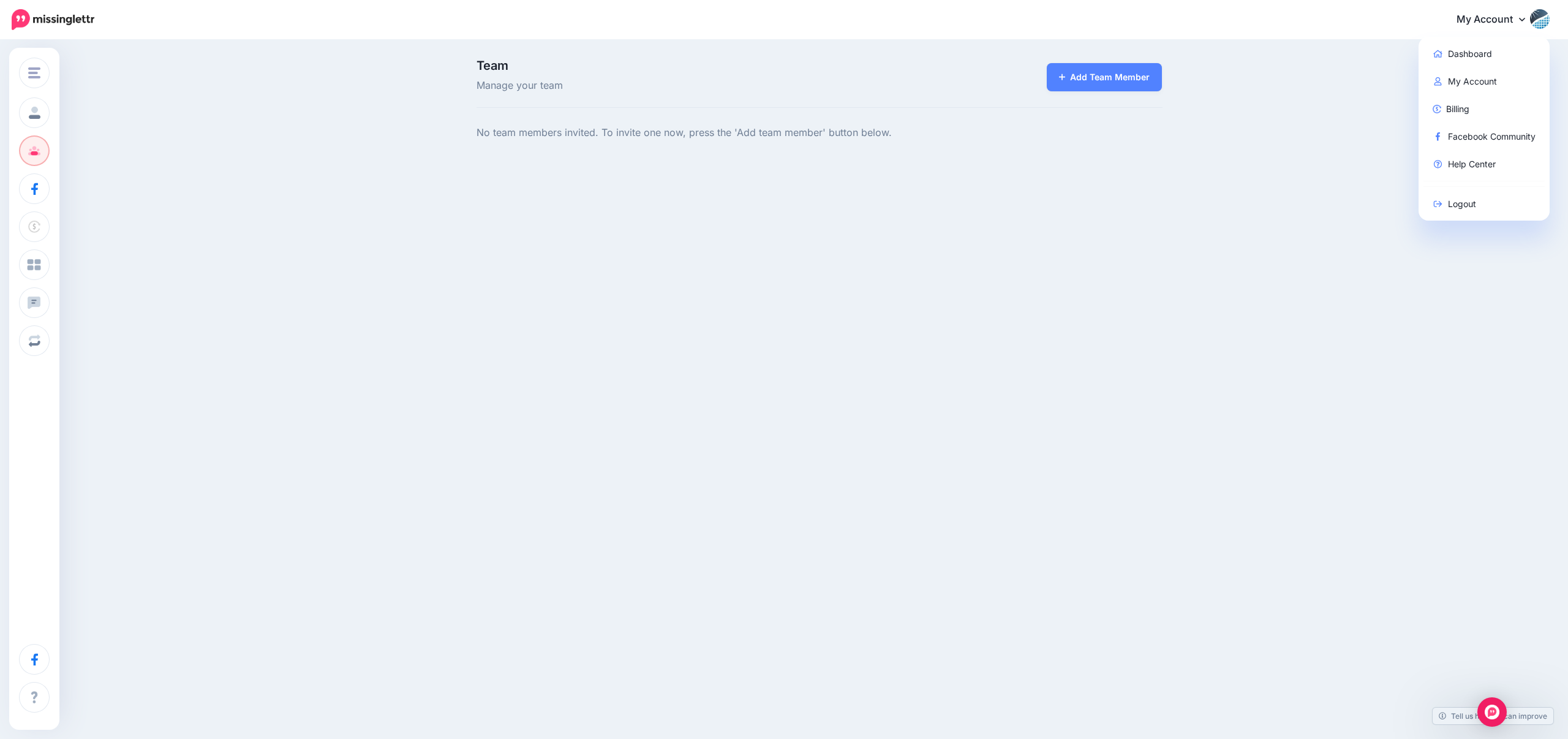
click at [1518, 22] on link "My Account" at bounding box center [1496, 20] width 105 height 30
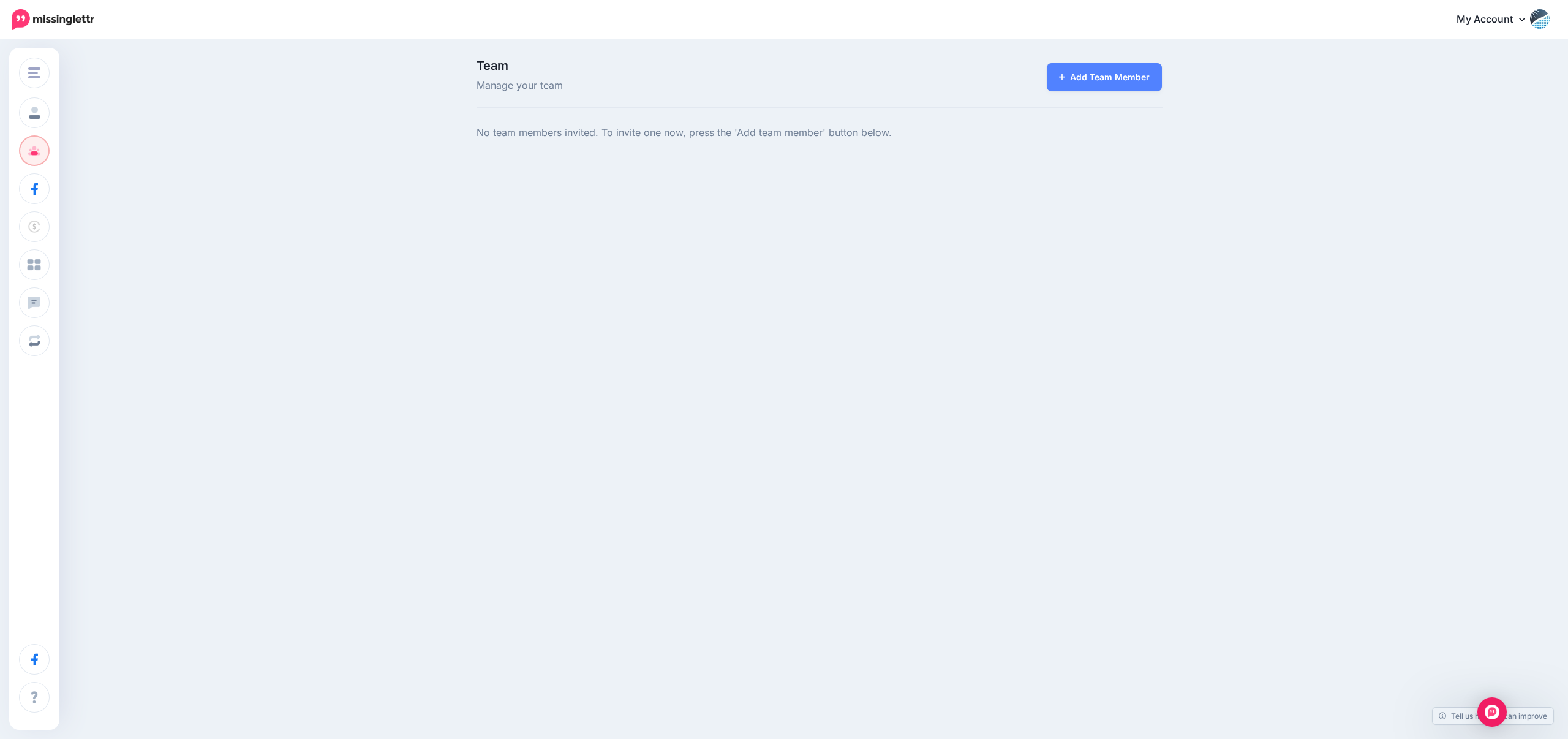
click at [1248, 137] on div "Team Manage your team Add Team Member No team members invited. To invite one no…" at bounding box center [784, 112] width 1568 height 143
click at [990, 295] on div "Change Workspace The Solar Labs Add Workspace Profile Team Social Accounts Bill…" at bounding box center [784, 370] width 1568 height 739
click at [71, 24] on img at bounding box center [53, 20] width 83 height 20
